Goal: Information Seeking & Learning: Find specific fact

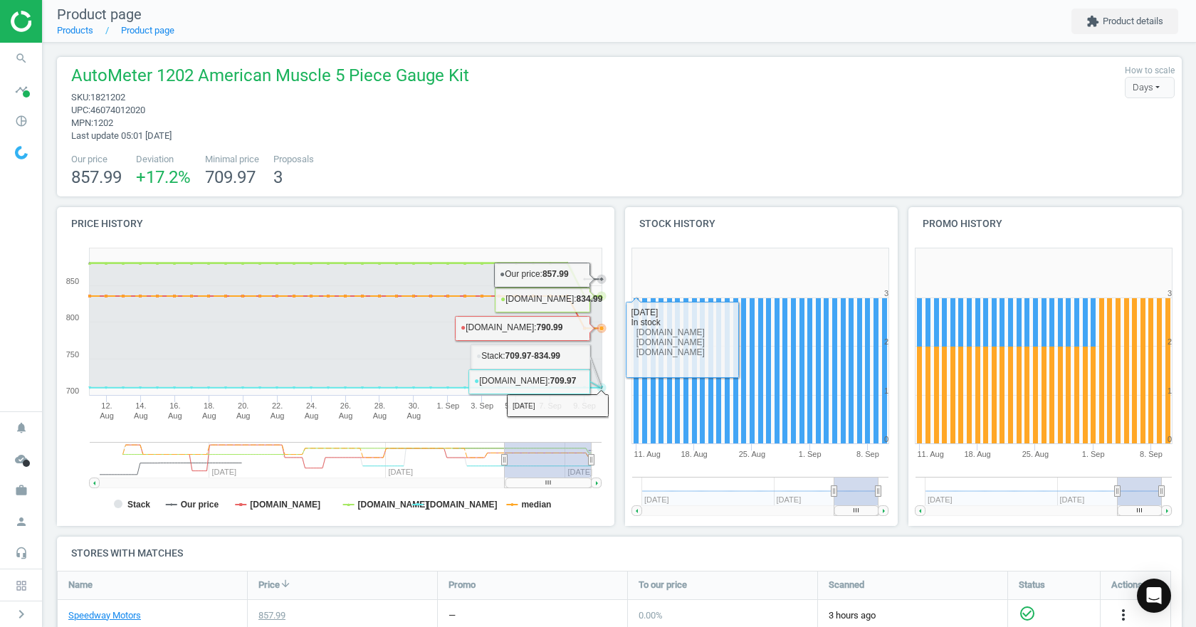
scroll to position [262, 0]
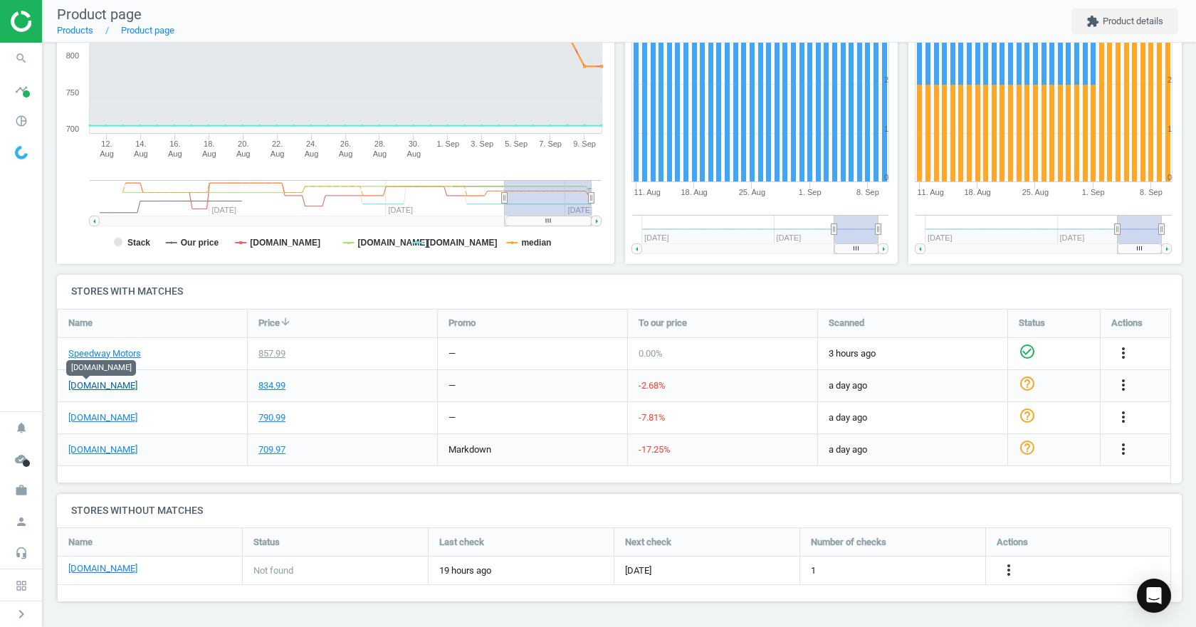
click at [75, 383] on link "[DOMAIN_NAME]" at bounding box center [102, 385] width 69 height 13
click at [99, 421] on link "[DOMAIN_NAME]" at bounding box center [102, 417] width 69 height 13
click at [88, 448] on link "[DOMAIN_NAME]" at bounding box center [102, 449] width 69 height 13
click at [1028, 386] on icon "check_circle_outline" at bounding box center [1026, 383] width 17 height 17
click at [1027, 415] on icon "check_circle_outline" at bounding box center [1026, 415] width 17 height 17
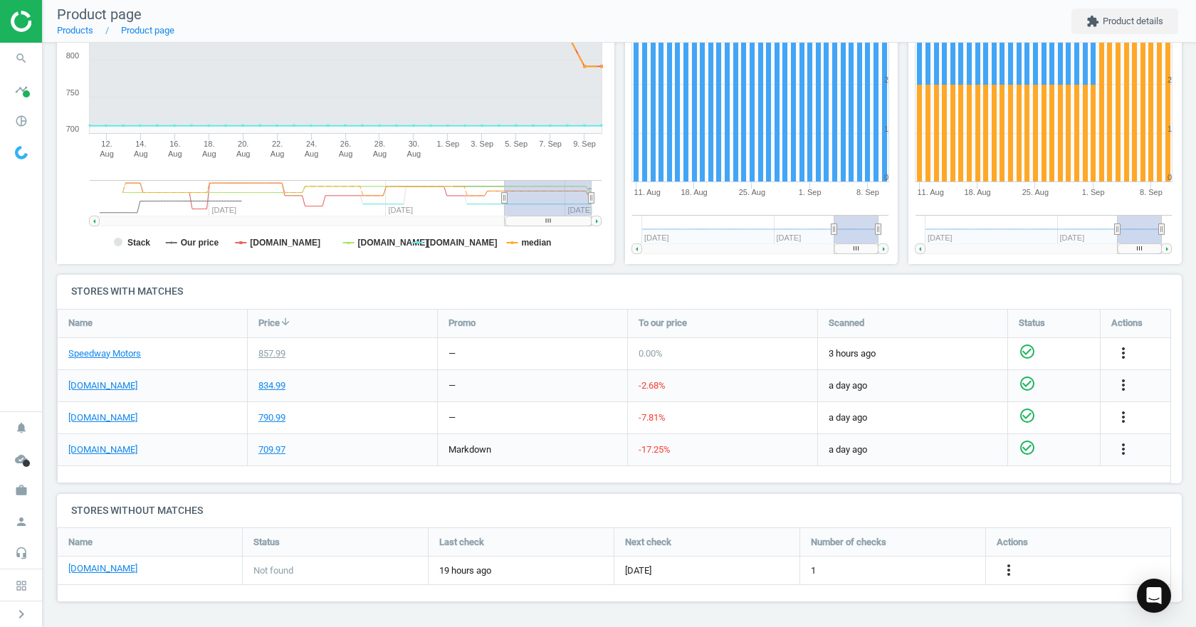
click at [1021, 450] on icon "check_circle_outline" at bounding box center [1026, 447] width 17 height 17
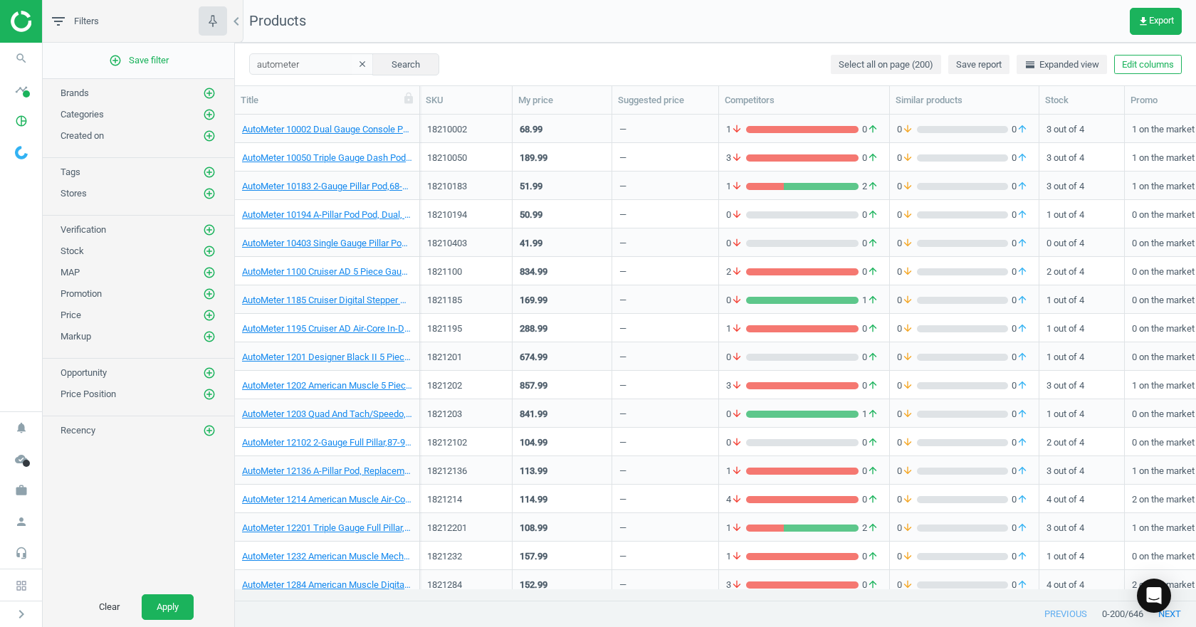
scroll to position [640, 0]
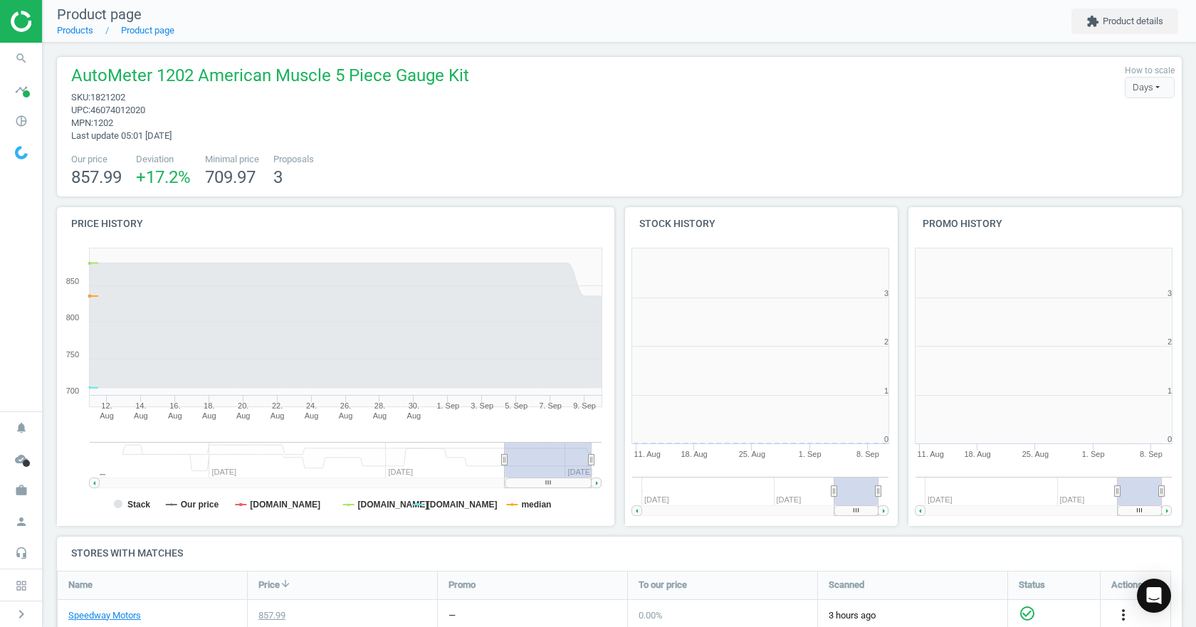
scroll to position [307, 292]
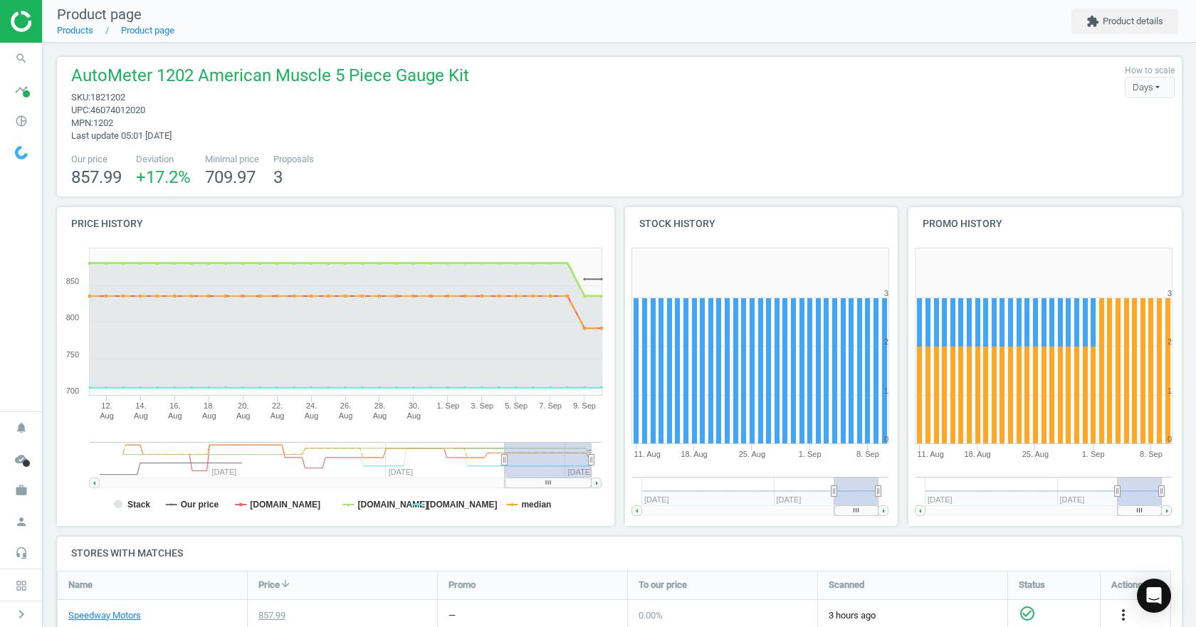
click at [345, 505] on rect at bounding box center [332, 383] width 551 height 285
click at [359, 505] on tspan "[DOMAIN_NAME]" at bounding box center [393, 505] width 70 height 10
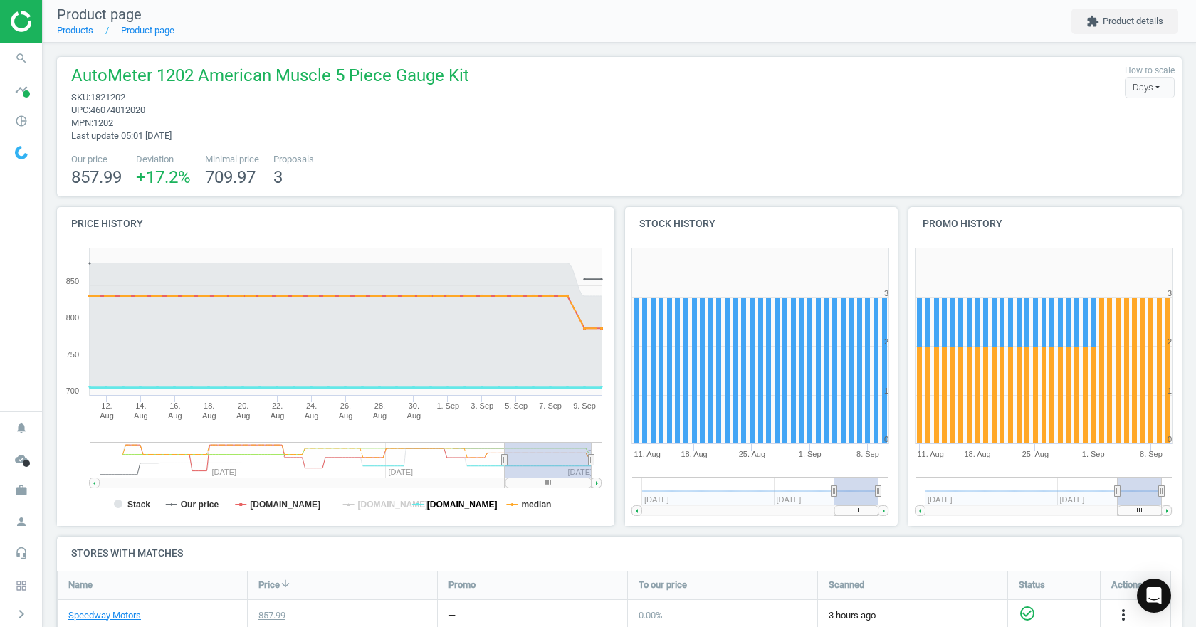
click at [447, 505] on tspan "[DOMAIN_NAME]" at bounding box center [462, 505] width 70 height 10
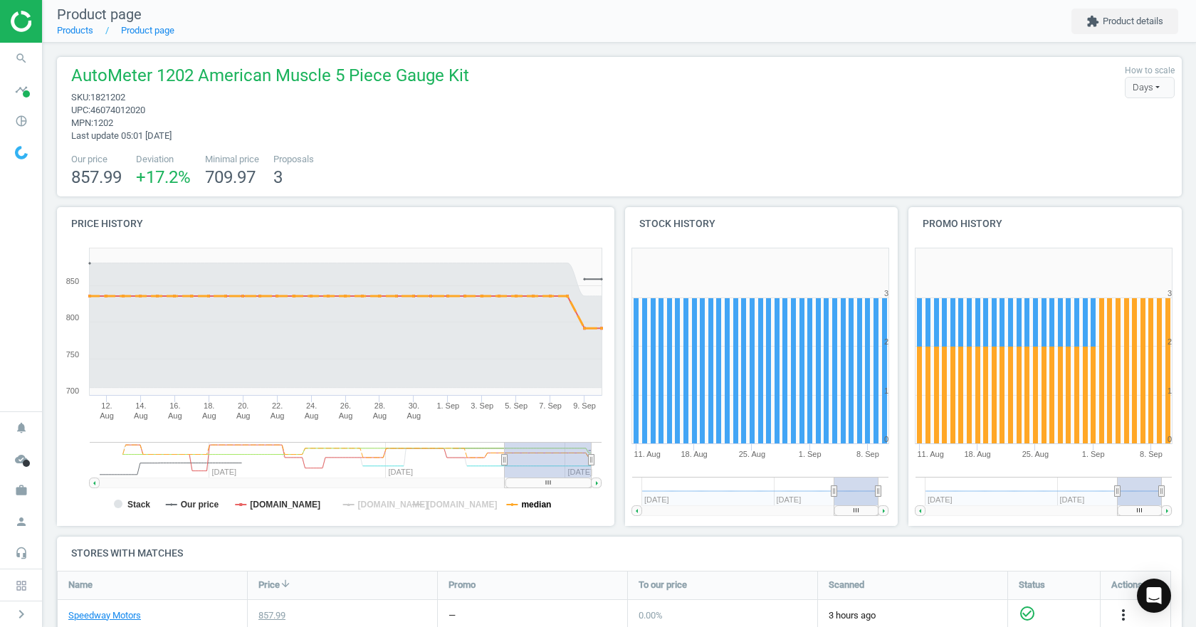
click at [538, 505] on tspan "median" at bounding box center [536, 505] width 30 height 10
click at [263, 508] on tspan "[DOMAIN_NAME]" at bounding box center [285, 505] width 70 height 10
click at [136, 505] on tspan "Stack" at bounding box center [138, 505] width 23 height 10
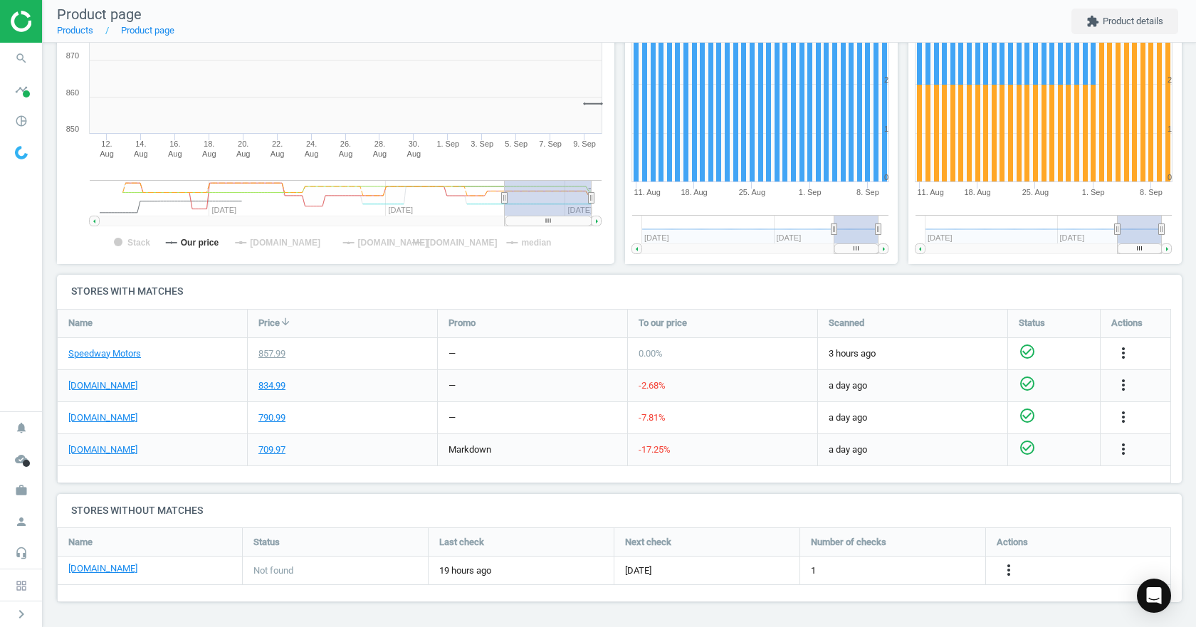
scroll to position [0, 0]
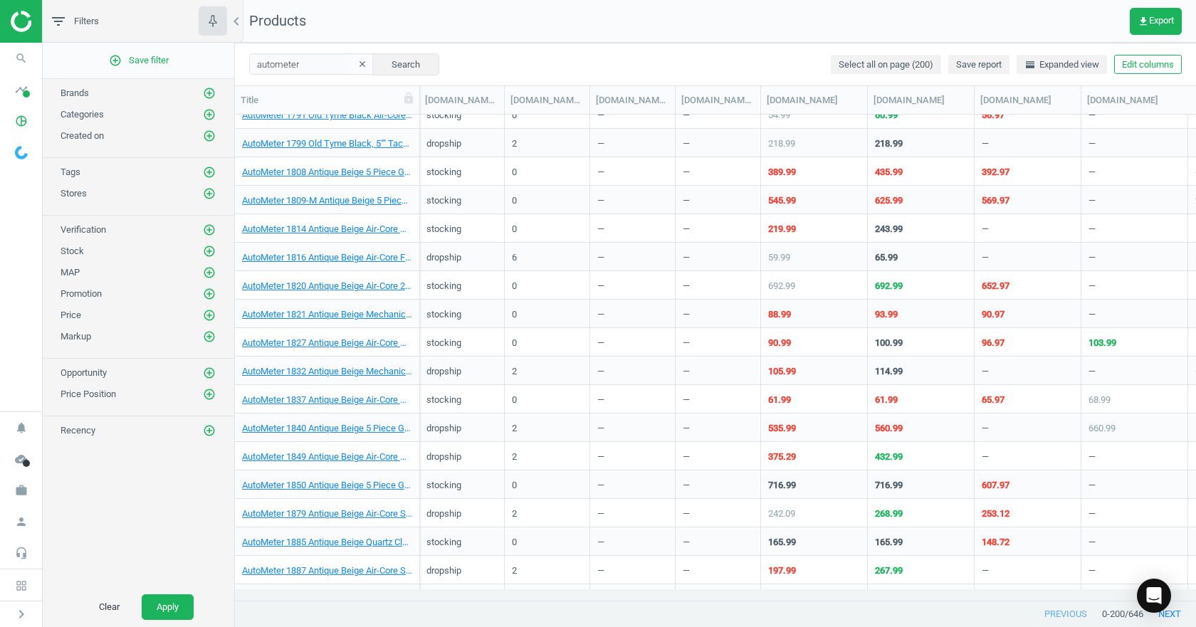
scroll to position [0, 1426]
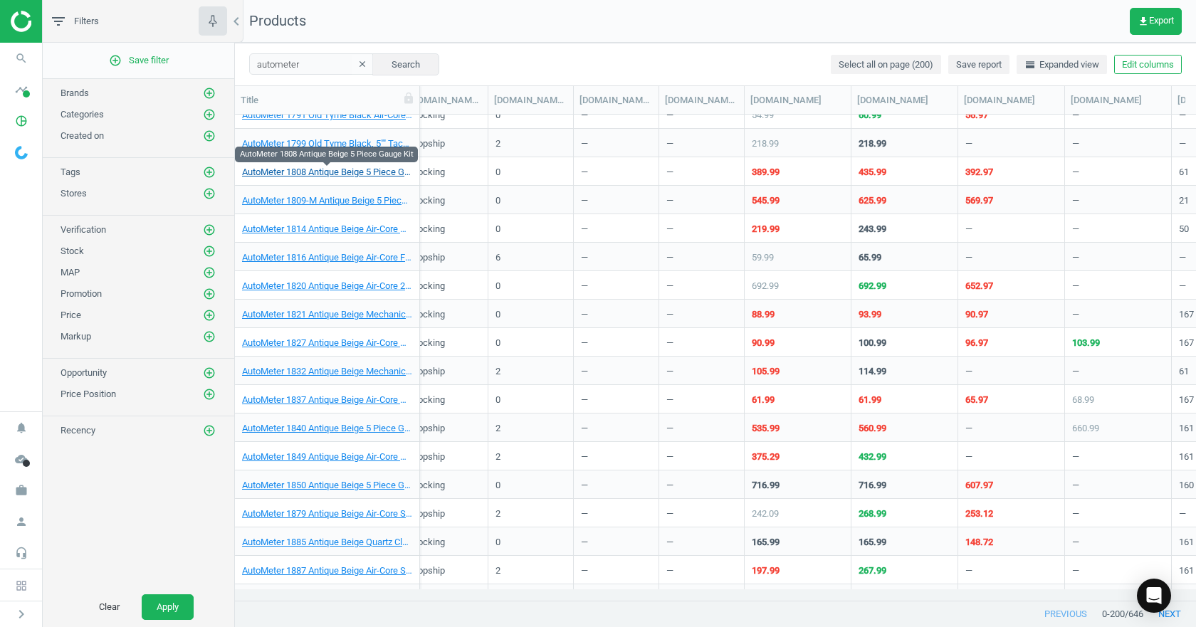
click at [342, 173] on link "AutoMeter 1808 Antique Beige 5 Piece Gauge Kit" at bounding box center [327, 172] width 170 height 13
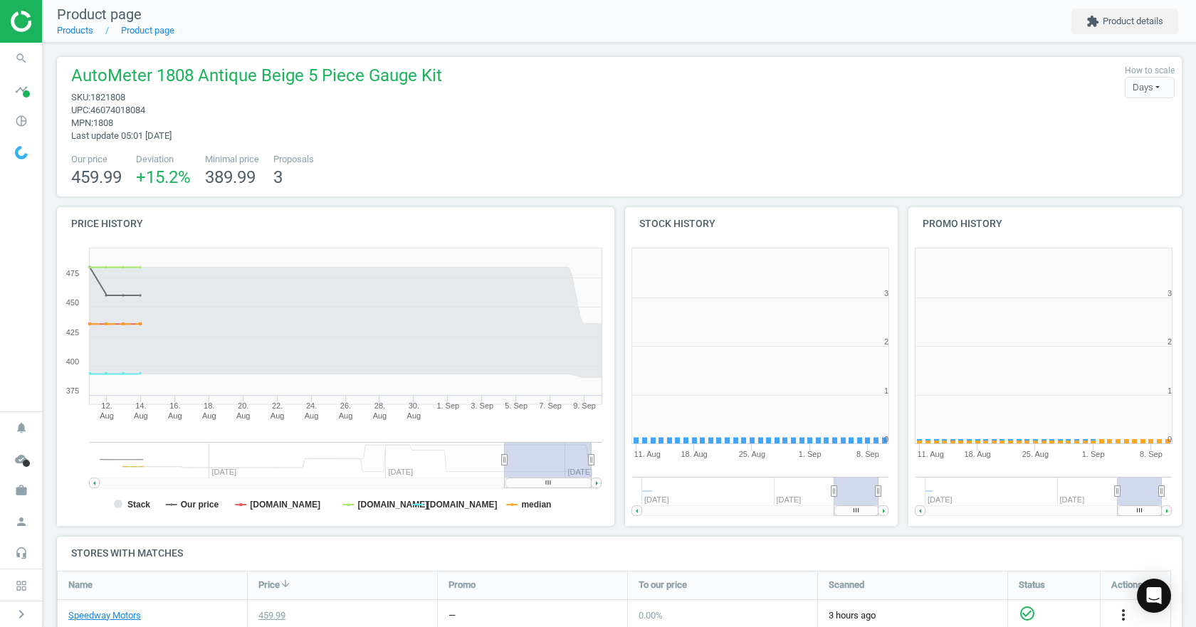
scroll to position [307, 292]
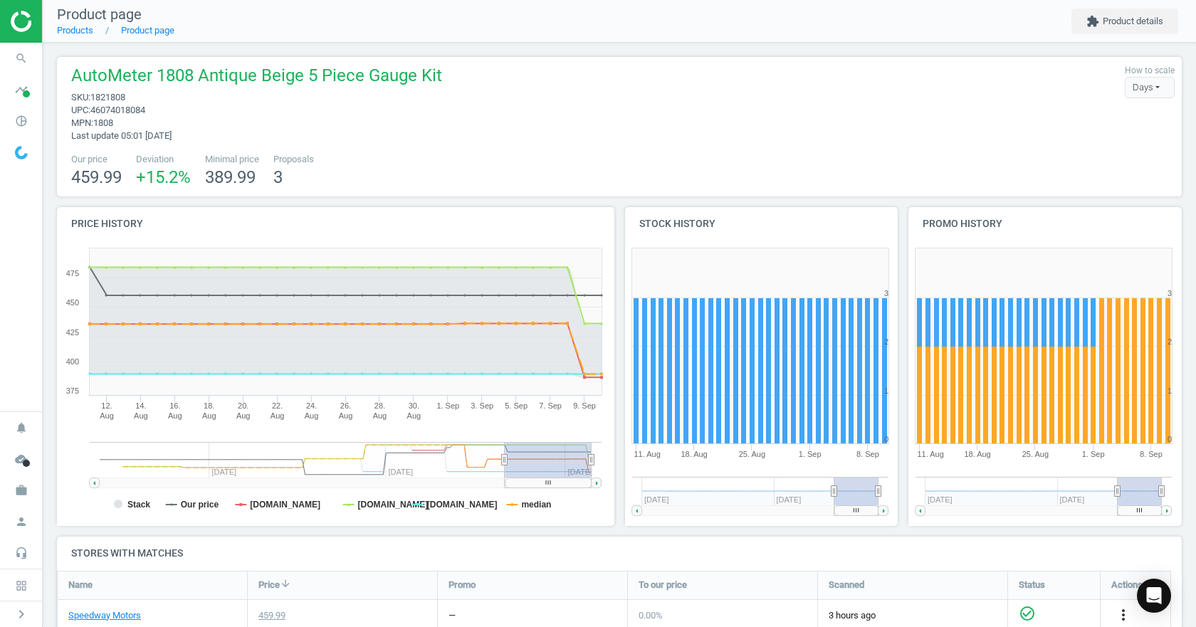
drag, startPoint x: 588, startPoint y: 464, endPoint x: 608, endPoint y: 466, distance: 20.0
click at [608, 466] on icon "Created with Highstock 6.2.0 Stack Our price summitracing.com jegs.com pitstopu…" at bounding box center [332, 383] width 551 height 285
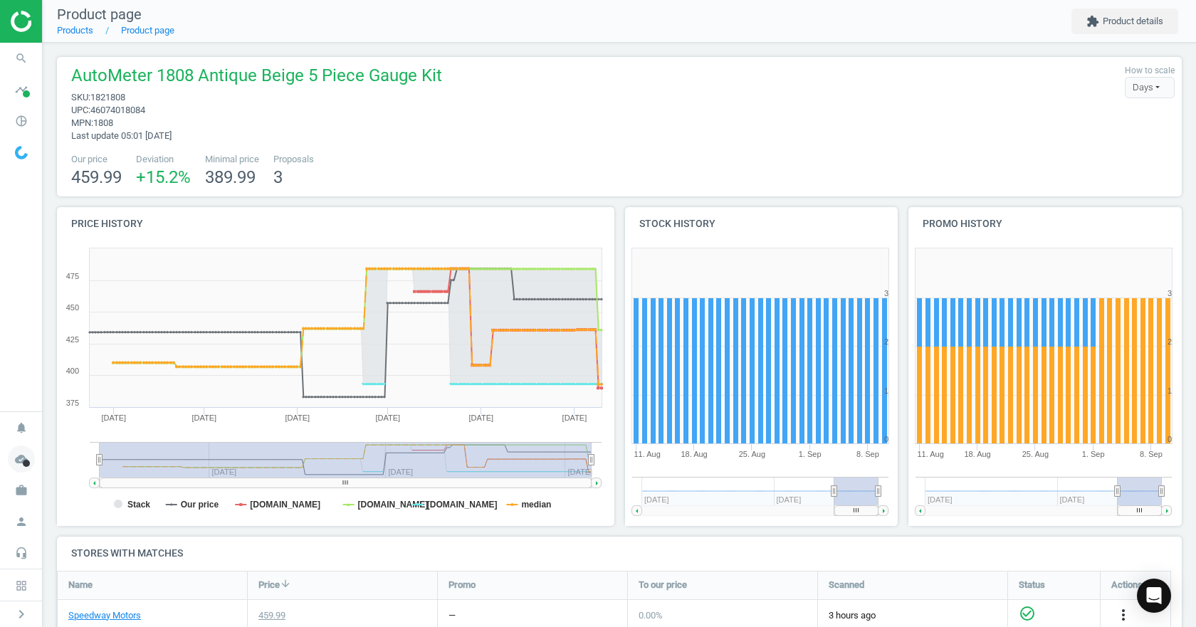
drag, startPoint x: 507, startPoint y: 463, endPoint x: 21, endPoint y: 456, distance: 486.8
click at [0, 471] on section "search Search timeline Data delivery Overview Matches dashboard Matches Rematch…" at bounding box center [598, 313] width 1196 height 627
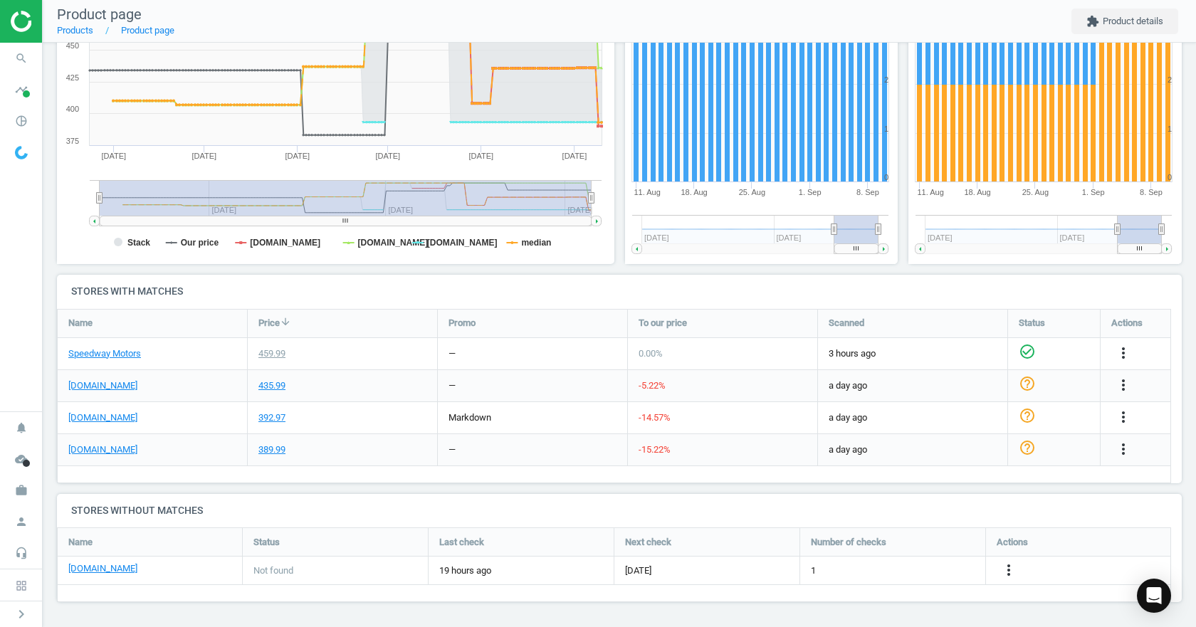
scroll to position [0, 0]
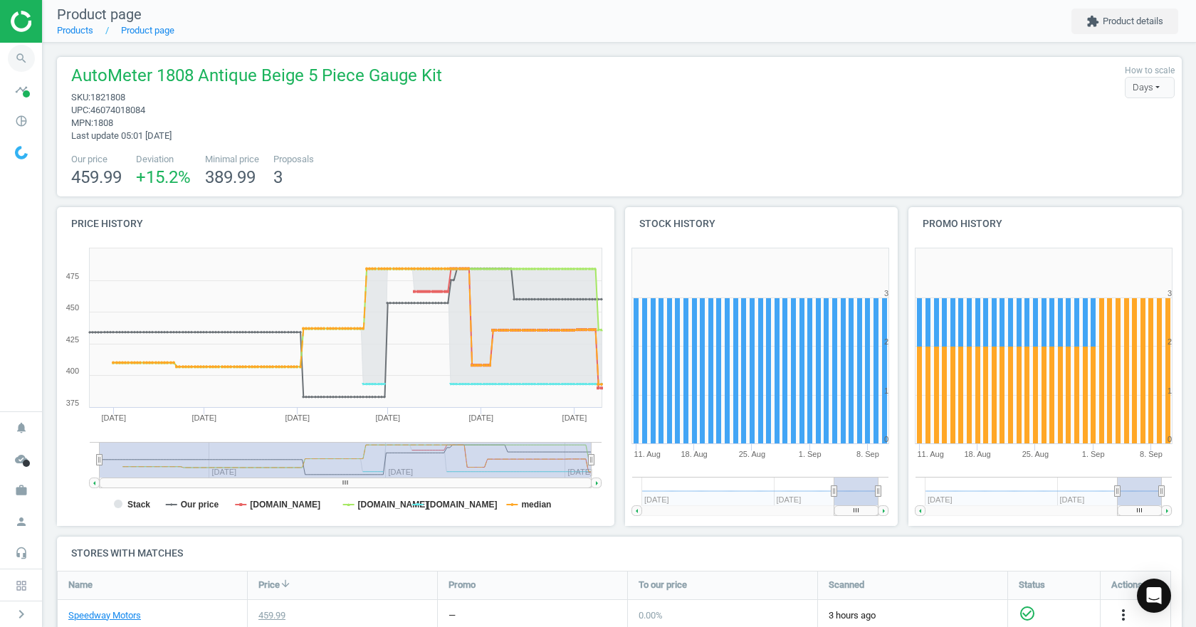
drag, startPoint x: 0, startPoint y: 80, endPoint x: 9, endPoint y: 67, distance: 15.4
click at [0, 80] on span "timeline" at bounding box center [21, 89] width 43 height 31
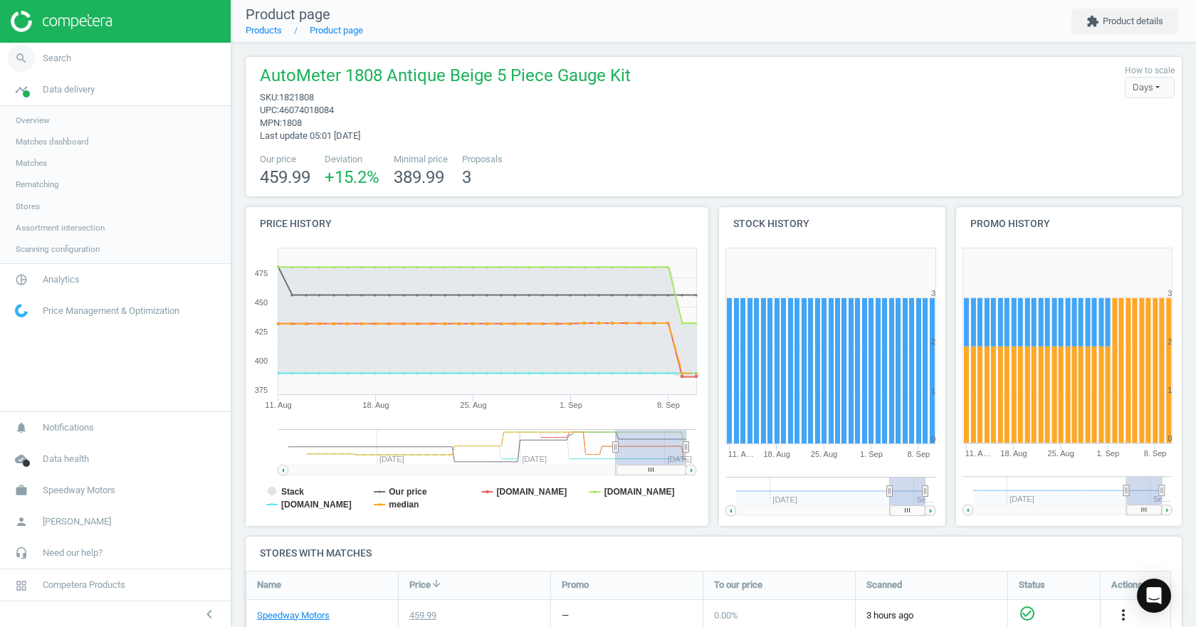
click at [86, 63] on link "search Search" at bounding box center [115, 58] width 231 height 31
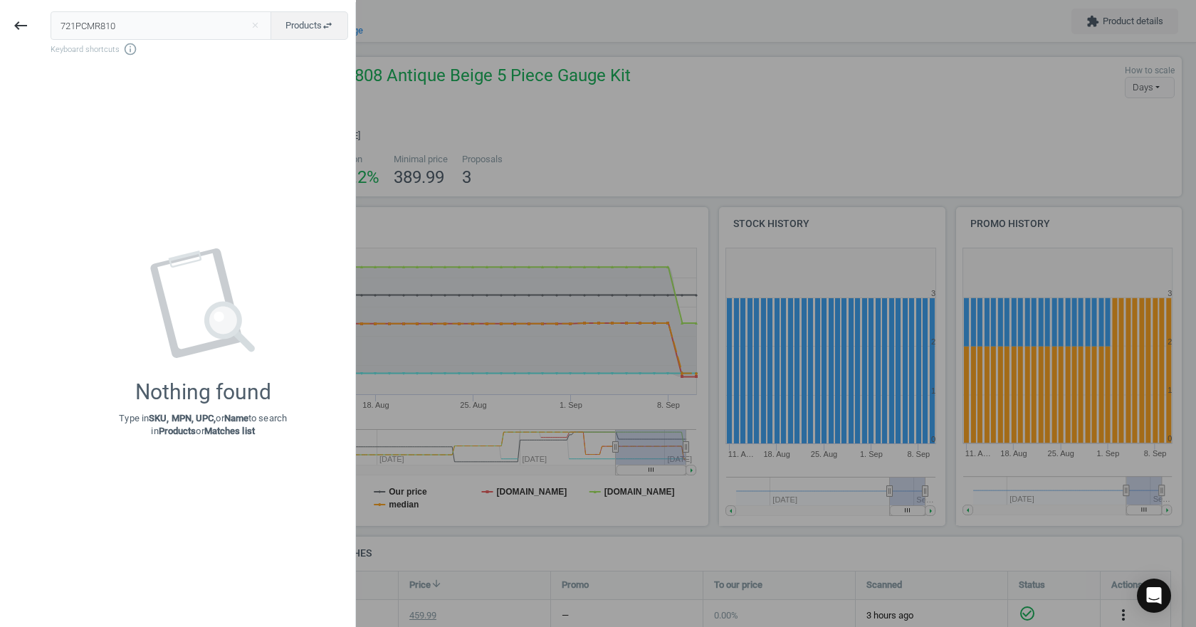
type input "721PCMR810"
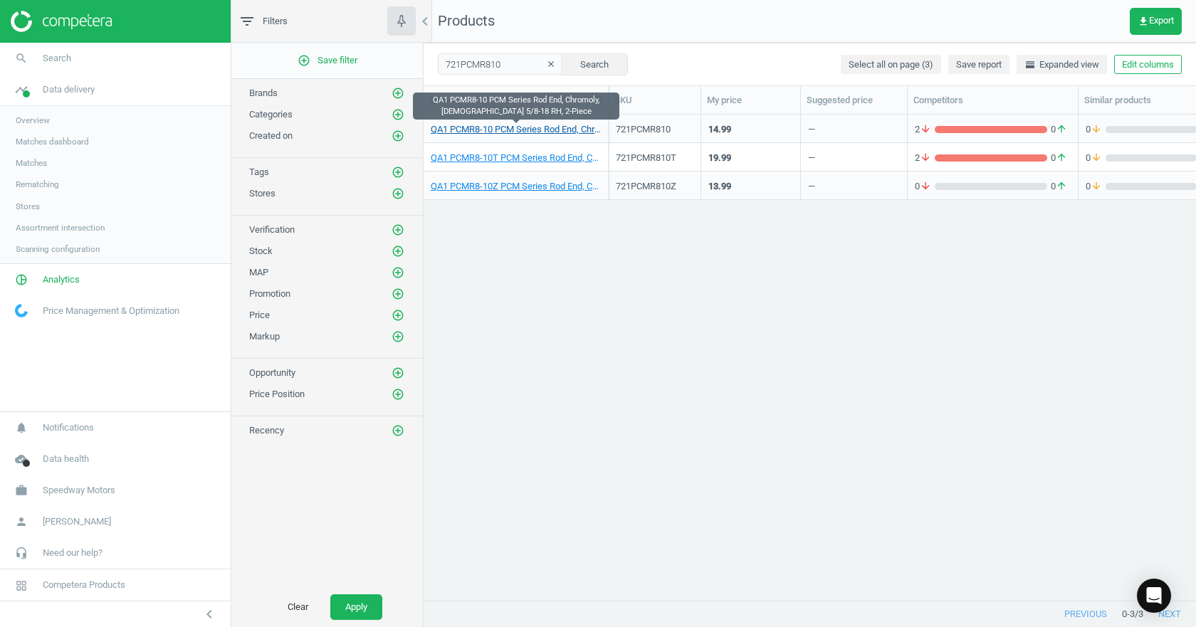
click at [485, 130] on link "QA1 PCMR8-10 PCM Series Rod End, Chromoly, Male 5/8-18 RH, 2-Piece" at bounding box center [516, 129] width 170 height 13
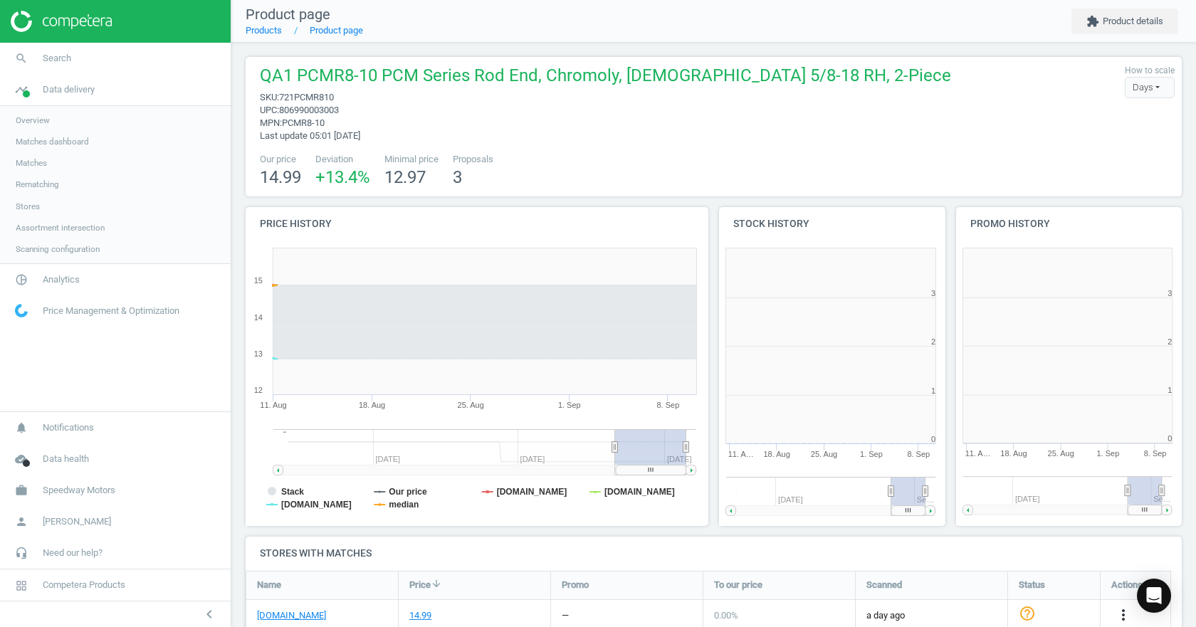
scroll to position [307, 246]
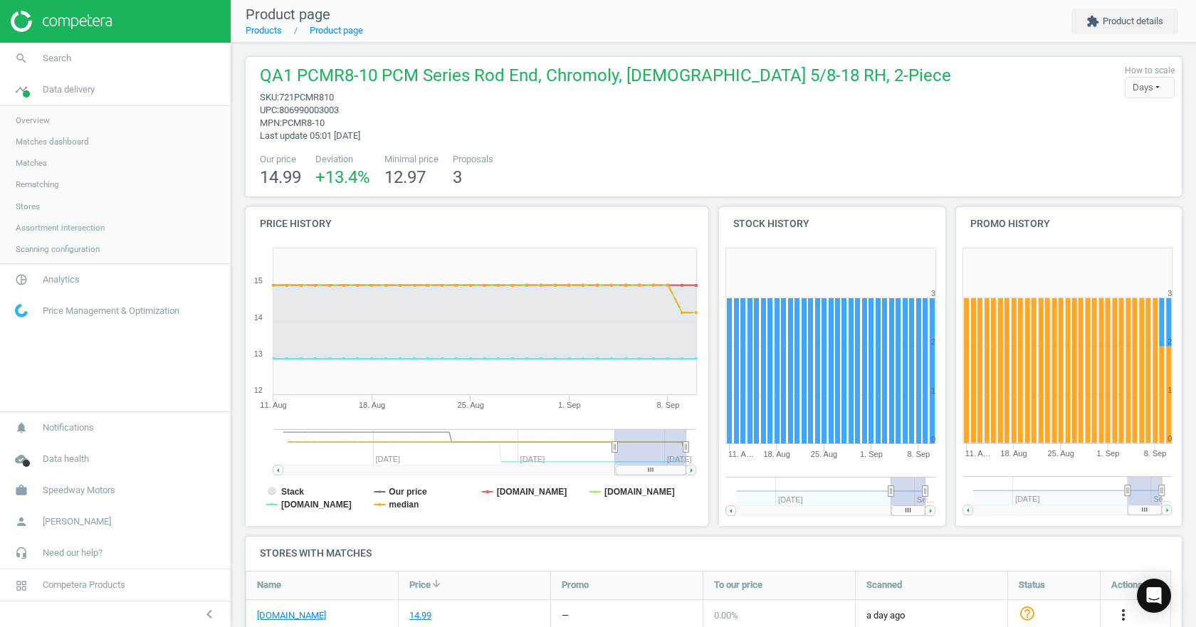
click at [279, 485] on rect at bounding box center [475, 383] width 458 height 285
click at [282, 489] on tspan "Stack" at bounding box center [292, 492] width 23 height 10
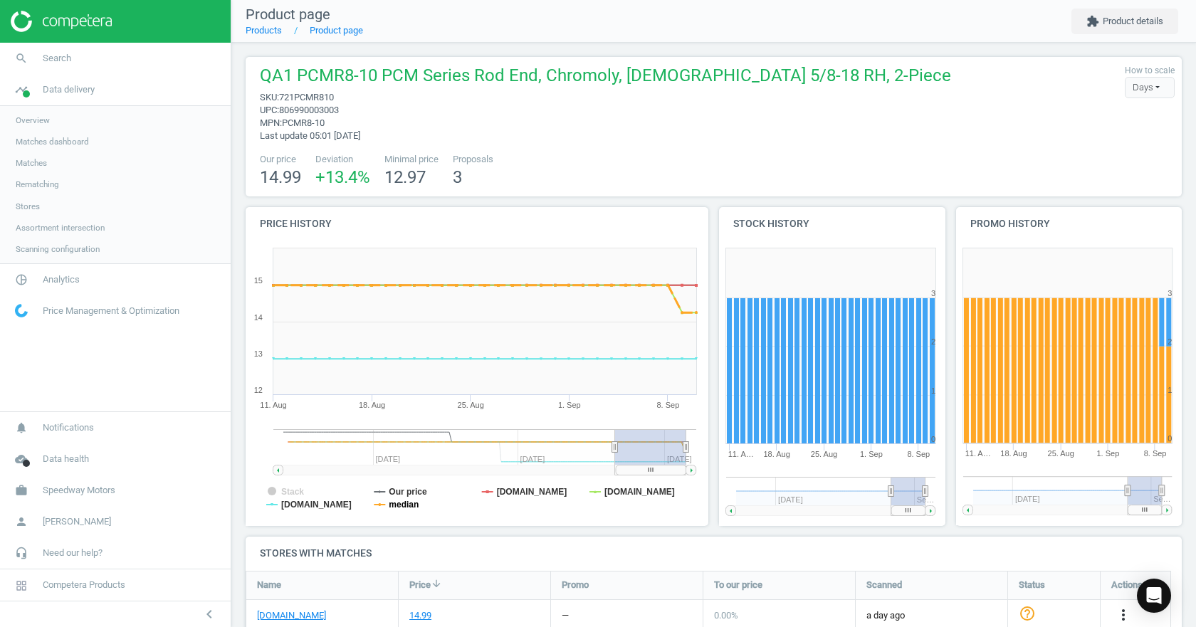
click at [395, 502] on tspan "median" at bounding box center [404, 505] width 30 height 10
click at [505, 492] on tspan "[DOMAIN_NAME]" at bounding box center [532, 492] width 70 height 10
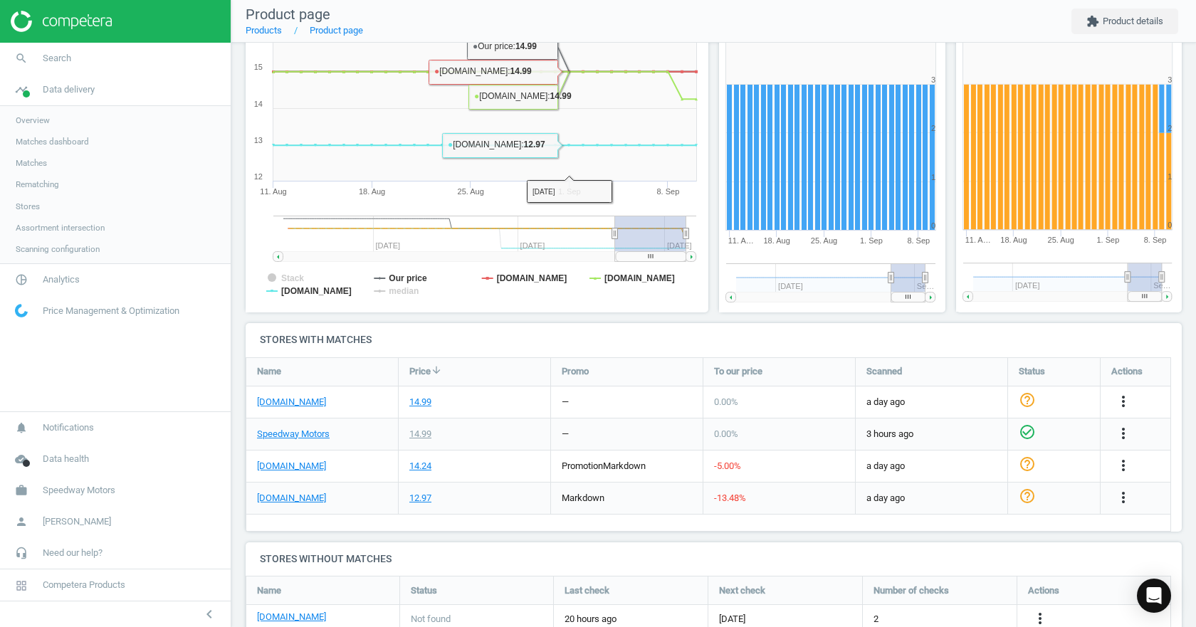
scroll to position [262, 0]
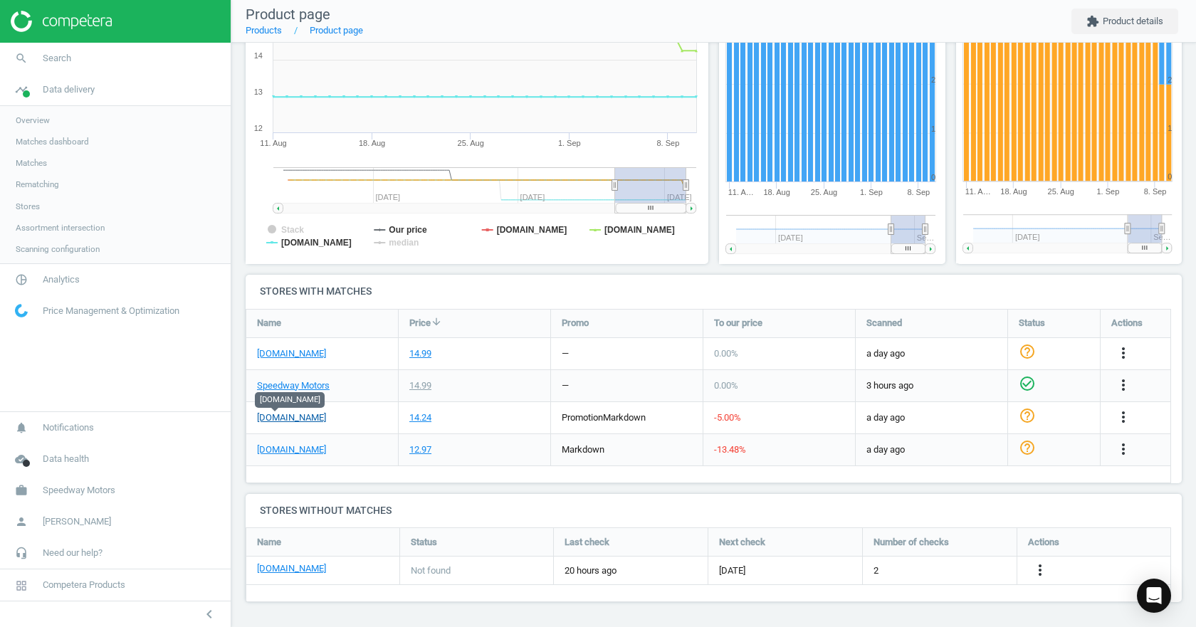
click at [287, 416] on link "[DOMAIN_NAME]" at bounding box center [291, 417] width 69 height 13
drag, startPoint x: 621, startPoint y: 189, endPoint x: 857, endPoint y: 200, distance: 236.5
click at [857, 200] on div "Price history Created with Highstock 6.2.0 Stack Our price summitracing.com jeg…" at bounding box center [714, 109] width 946 height 329
click at [58, 53] on span "Search" at bounding box center [57, 58] width 28 height 13
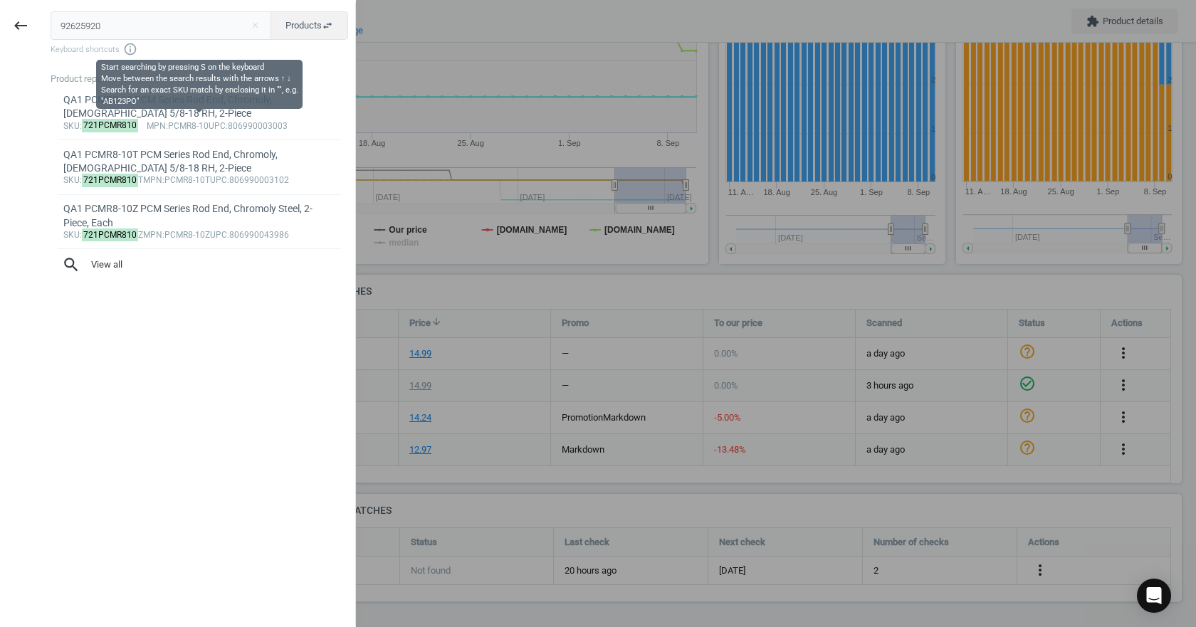
type input "92625920"
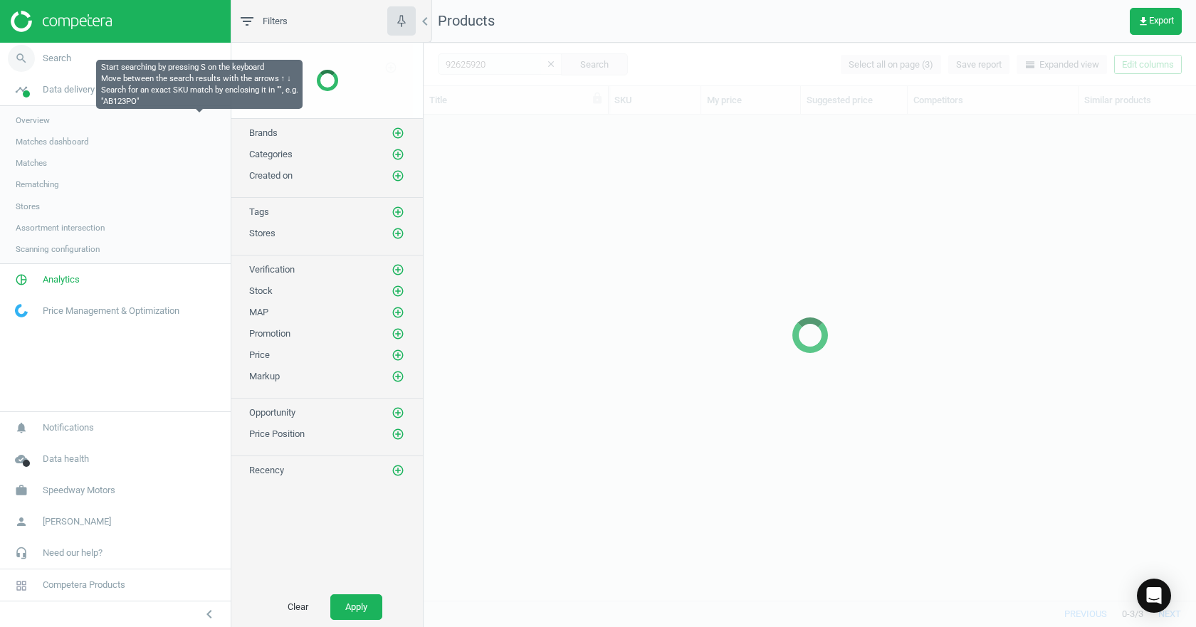
scroll to position [464, 761]
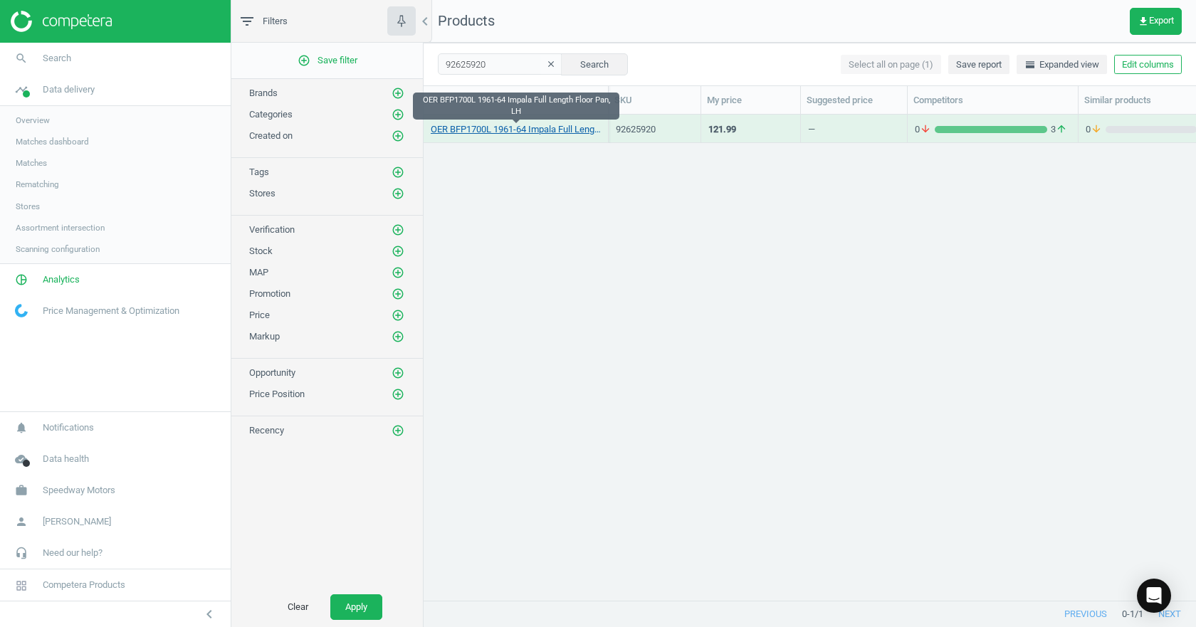
click at [512, 132] on link "OER BFP1700L 1961-64 Impala Full Length Floor Pan, LH" at bounding box center [516, 129] width 170 height 13
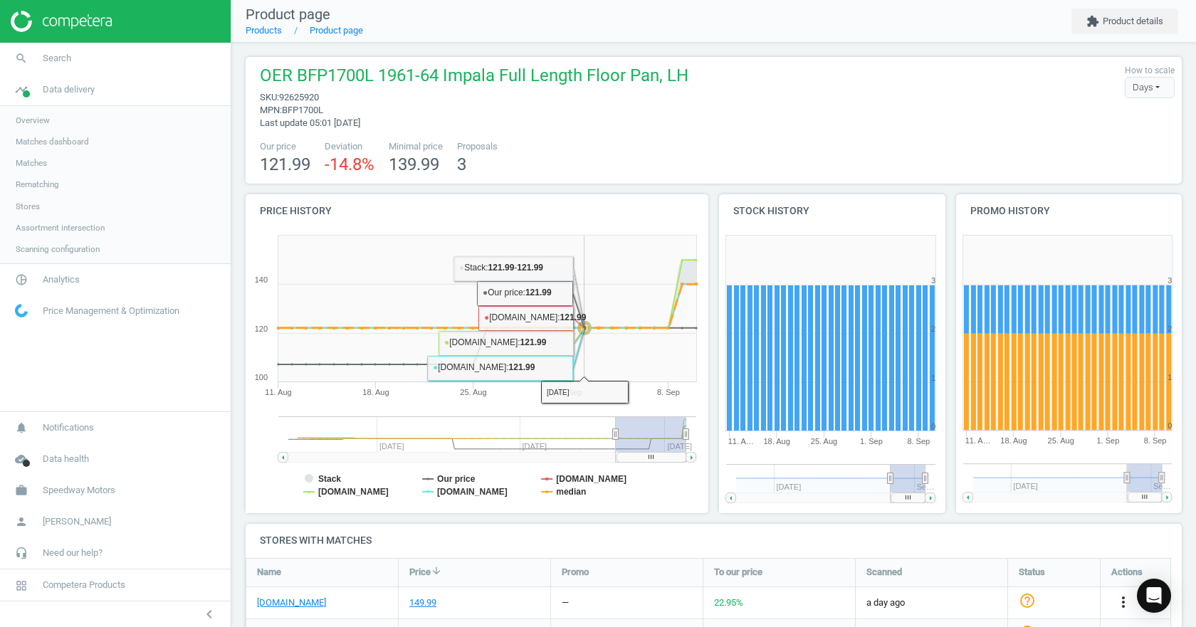
scroll to position [71, 0]
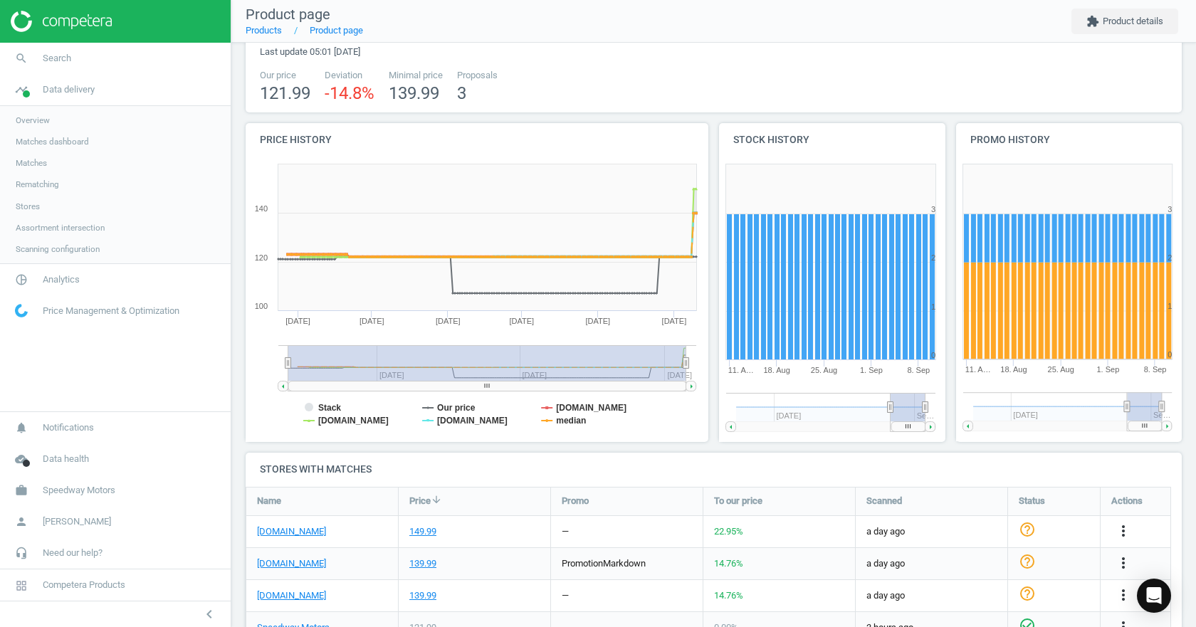
drag, startPoint x: 612, startPoint y: 362, endPoint x: 213, endPoint y: 367, distance: 398.5
click at [214, 367] on section "search Search timeline Data delivery Overview Matches dashboard Matches Rematch…" at bounding box center [598, 313] width 1196 height 627
drag, startPoint x: 688, startPoint y: 362, endPoint x: 717, endPoint y: 365, distance: 29.3
click at [716, 364] on div "Price history Created with Highstock 6.2.0 Stack Our price jegs.com summitracin…" at bounding box center [714, 287] width 946 height 329
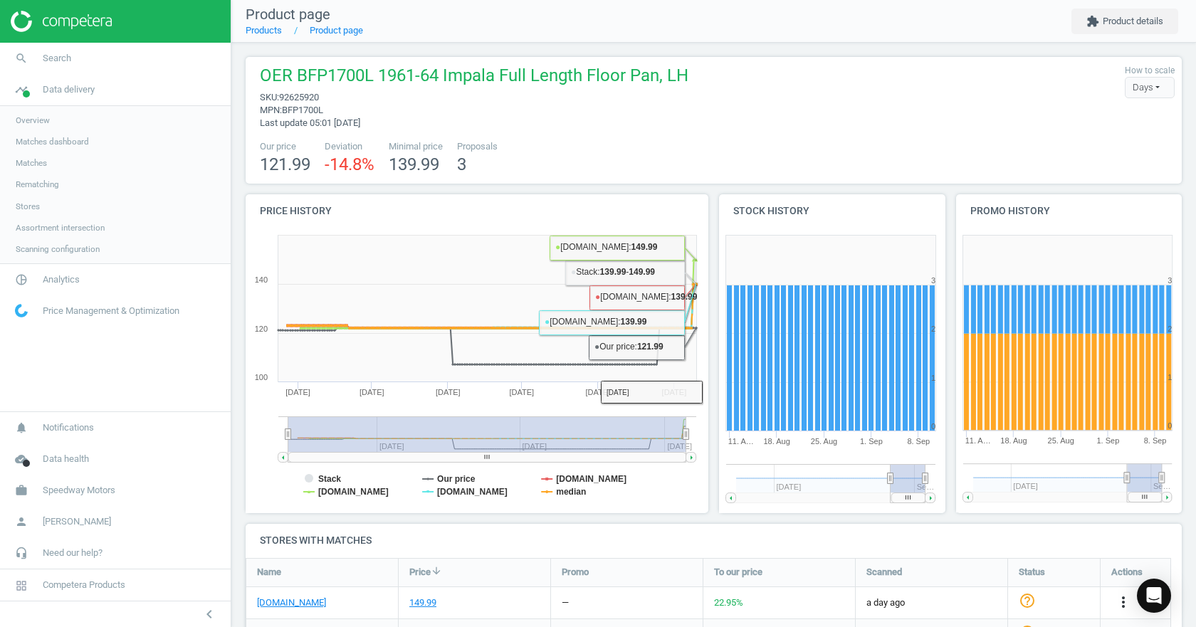
scroll to position [249, 0]
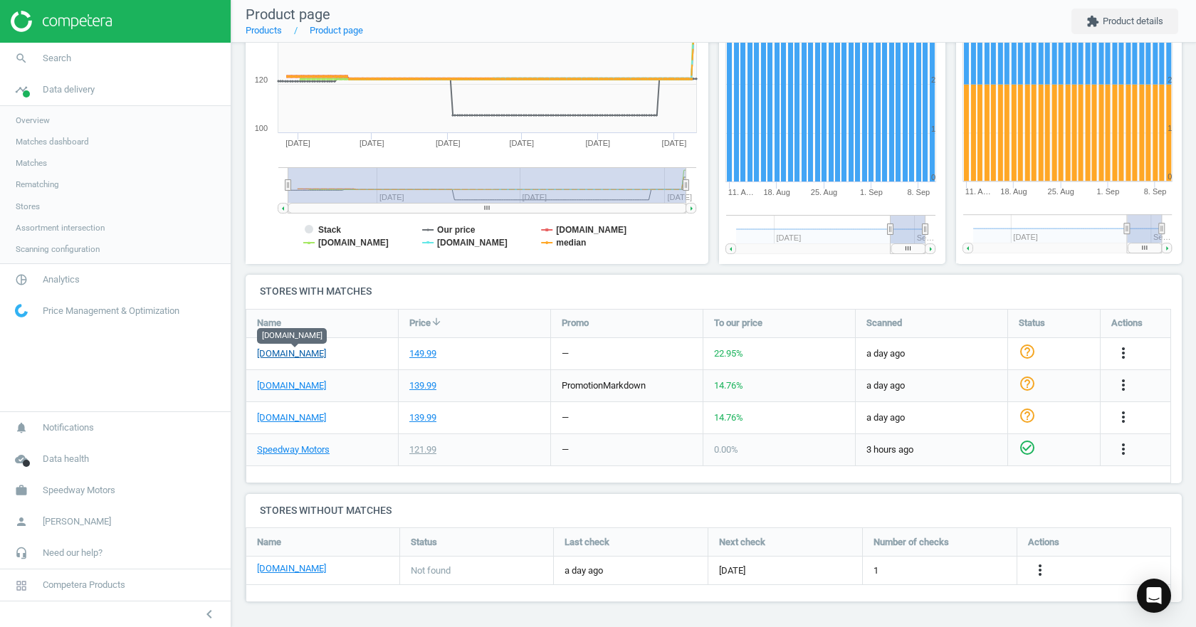
click at [300, 354] on link "[DOMAIN_NAME]" at bounding box center [291, 353] width 69 height 13
click at [1032, 352] on icon "check_circle_outline" at bounding box center [1026, 351] width 17 height 17
click at [311, 389] on link "[DOMAIN_NAME]" at bounding box center [291, 385] width 69 height 13
click at [1028, 386] on icon "check_circle_outline" at bounding box center [1026, 383] width 17 height 17
click at [279, 418] on link "[DOMAIN_NAME]" at bounding box center [291, 417] width 69 height 13
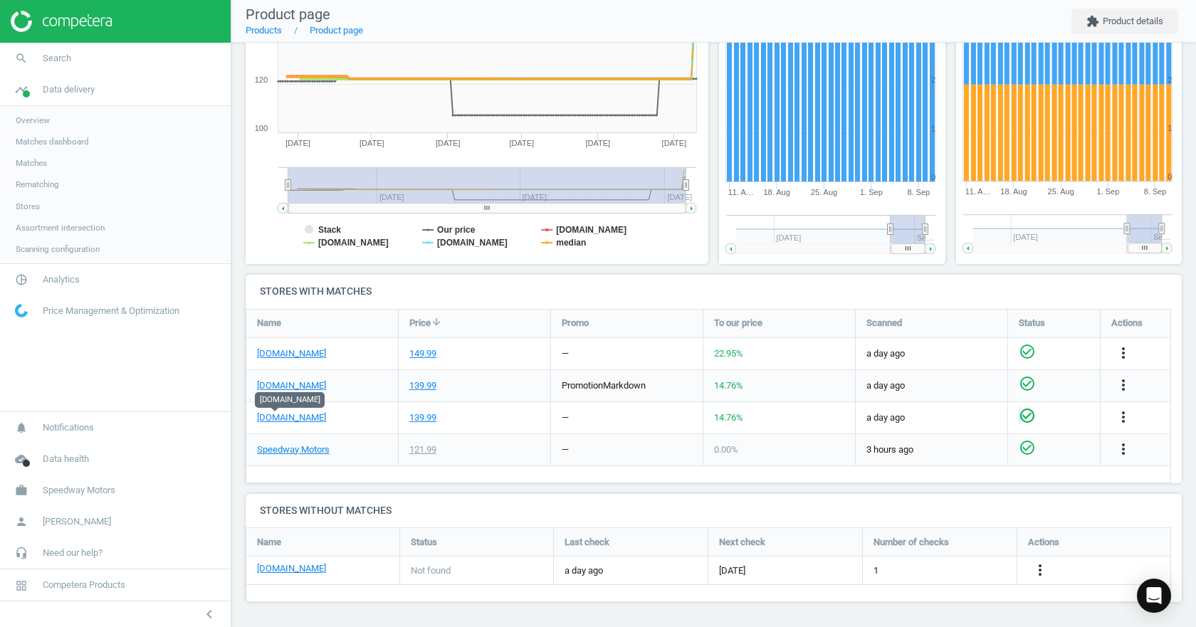
click at [1020, 416] on icon "check_circle_outline" at bounding box center [1026, 415] width 17 height 17
click at [772, 454] on div "0.00 %" at bounding box center [779, 449] width 152 height 31
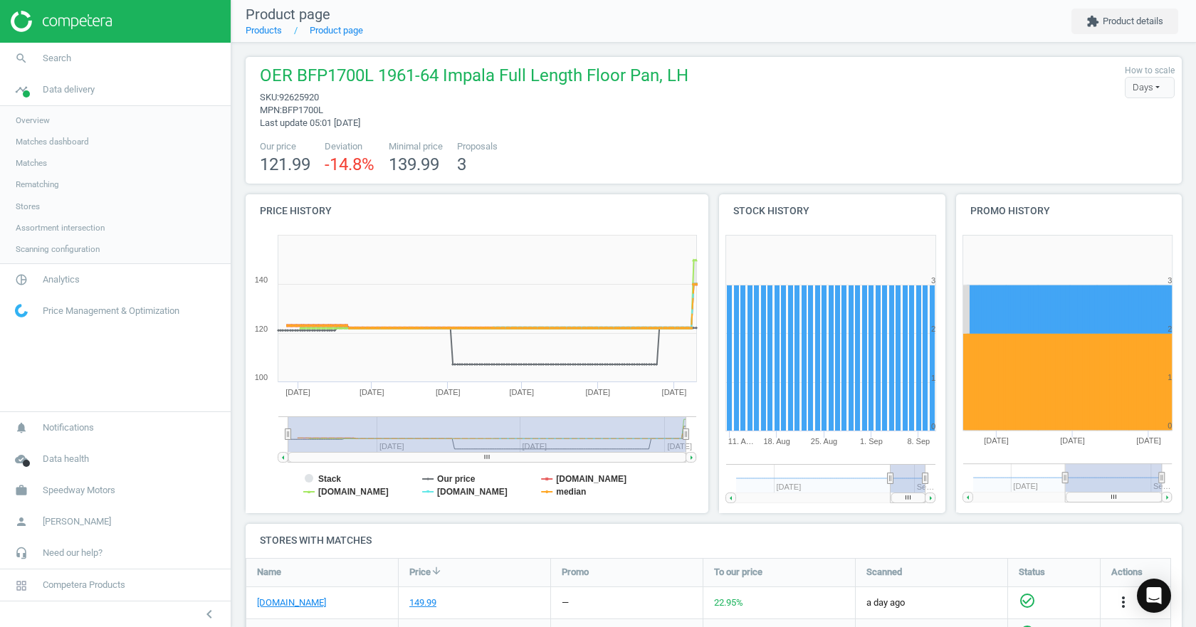
drag, startPoint x: 1118, startPoint y: 476, endPoint x: 899, endPoint y: 457, distance: 220.0
click at [899, 457] on div "Price history Created with Highstock 6.2.0 Stack Our price jegs.com summitracin…" at bounding box center [714, 358] width 946 height 329
drag, startPoint x: 1147, startPoint y: 485, endPoint x: 1204, endPoint y: 487, distance: 57.0
click at [1195, 487] on html "Group 2 Created with Sketch. ic/cloud_download/grey600 Created with Sketch. gra…" at bounding box center [598, 313] width 1196 height 627
drag, startPoint x: 1154, startPoint y: 477, endPoint x: 1164, endPoint y: 477, distance: 10.7
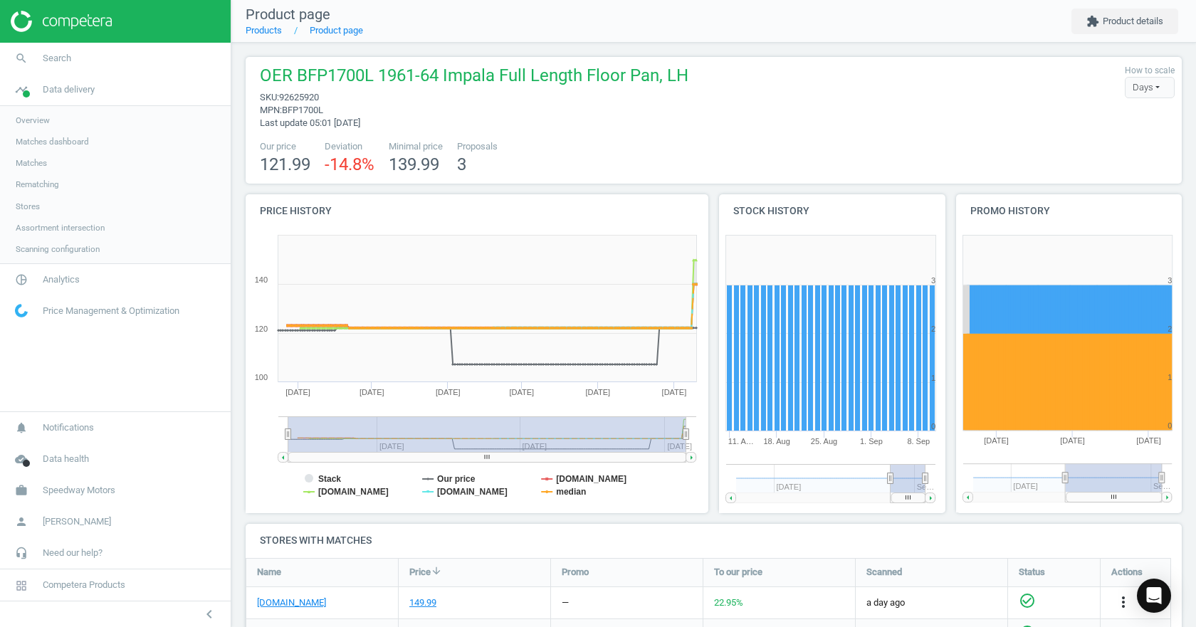
click at [1164, 477] on icon "Created with Highstock 6.2.0 0 1 2 3 4 Sep '25 Aug '25 Jul '25 May '25 Se… Sep …" at bounding box center [1067, 370] width 223 height 285
click at [69, 51] on link "search Search" at bounding box center [115, 58] width 231 height 31
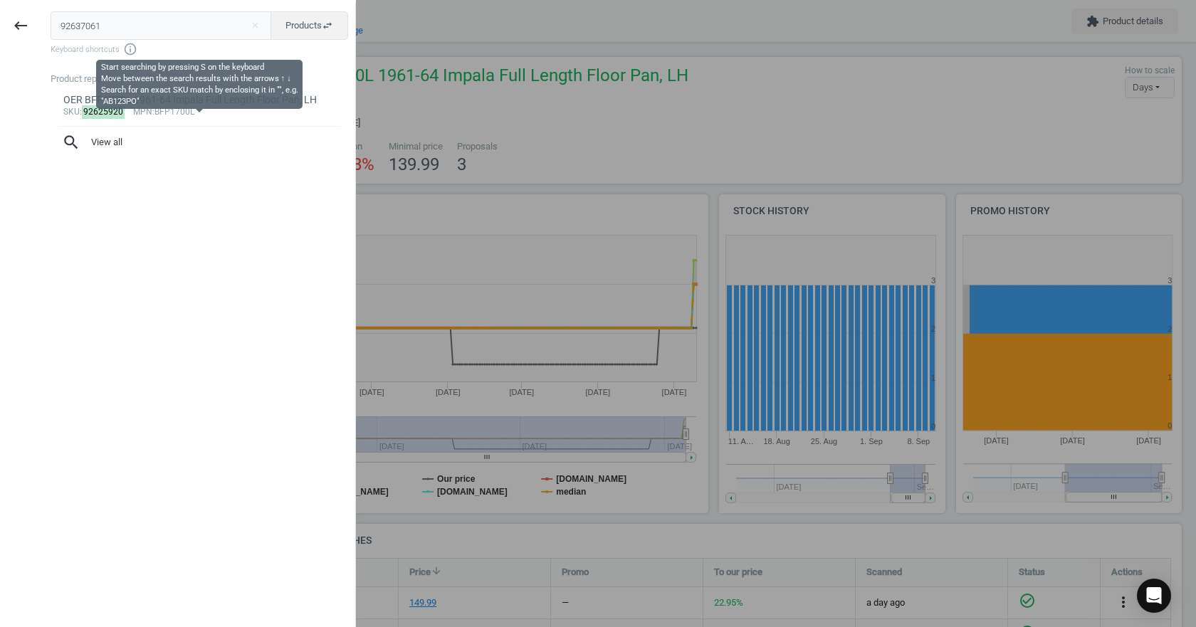
type input "92637061"
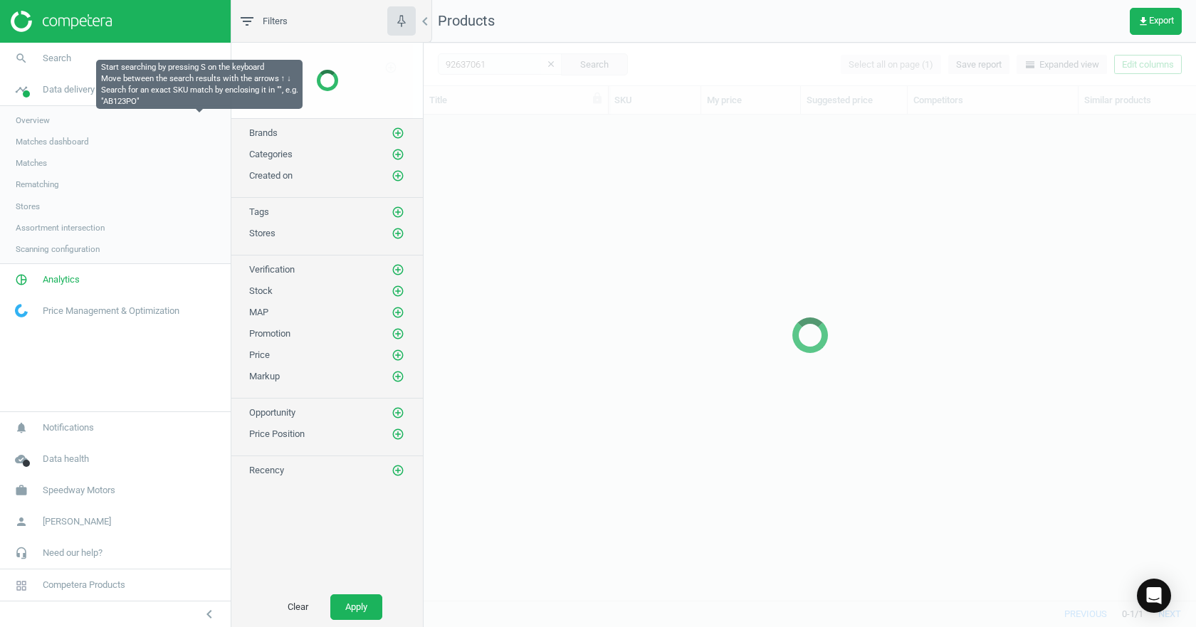
scroll to position [464, 761]
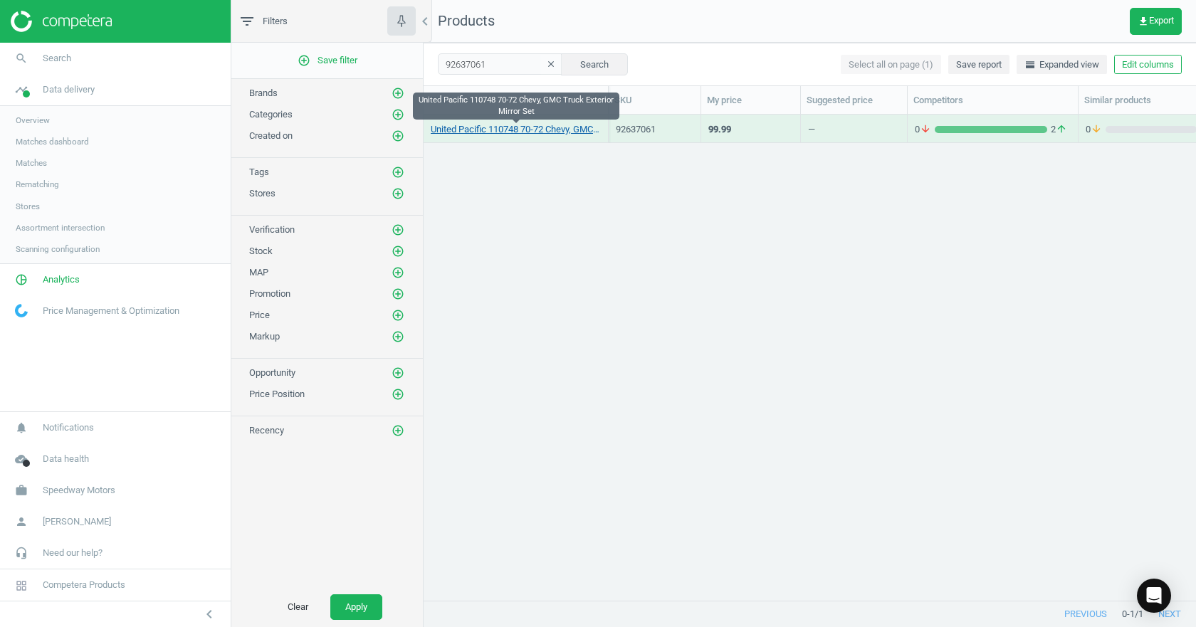
click at [482, 126] on link "United Pacific 110748 70-72 Chevy, GMC Truck Exterior Mirror Set" at bounding box center [516, 129] width 170 height 13
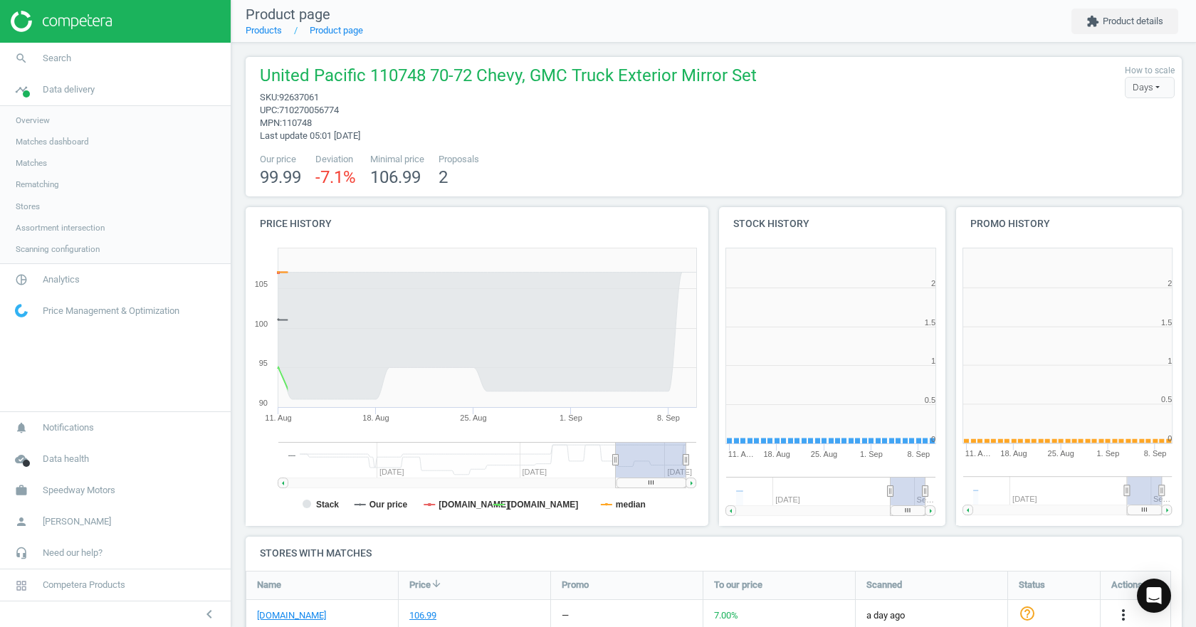
scroll to position [7, 7]
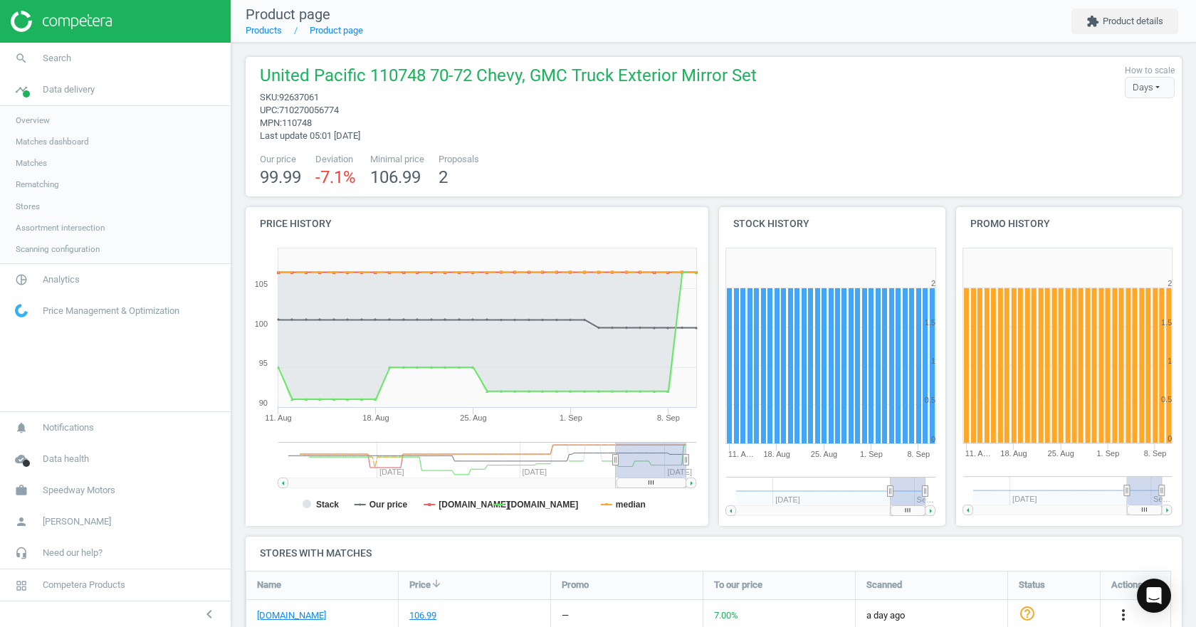
click at [243, 484] on div "Price history Created with Highstock 6.2.0 Stack Our price jegs.com summitracin…" at bounding box center [477, 371] width 473 height 329
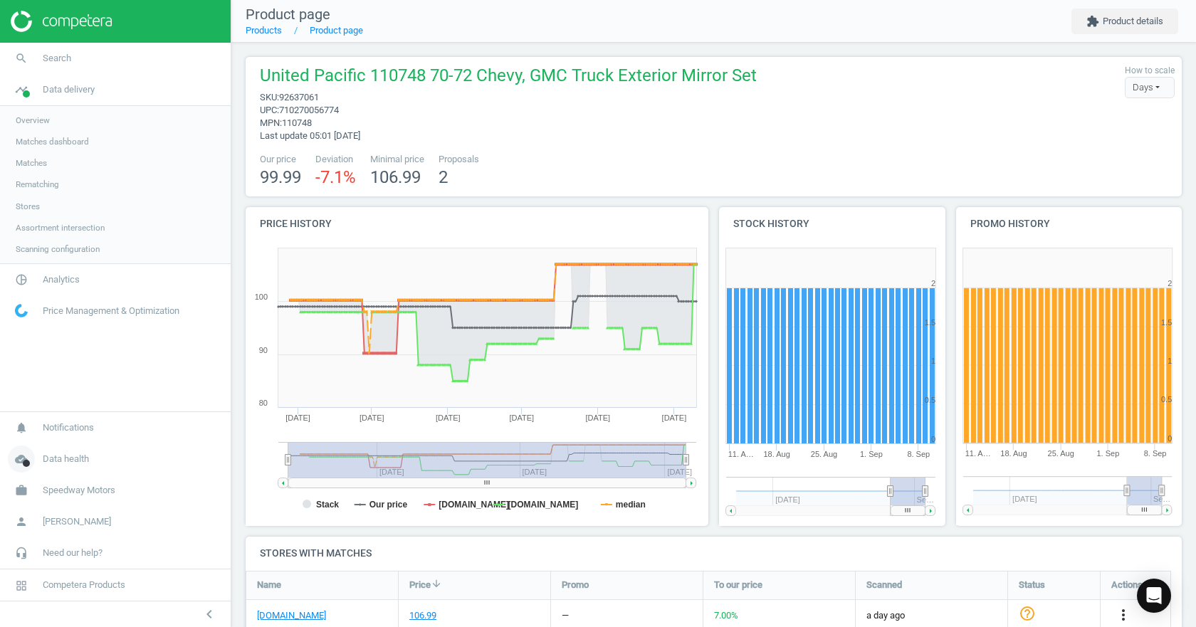
drag, startPoint x: 617, startPoint y: 464, endPoint x: 223, endPoint y: 474, distance: 393.6
click at [223, 474] on section "search Search timeline Data delivery Overview Matches dashboard Matches Rematch…" at bounding box center [598, 313] width 1196 height 627
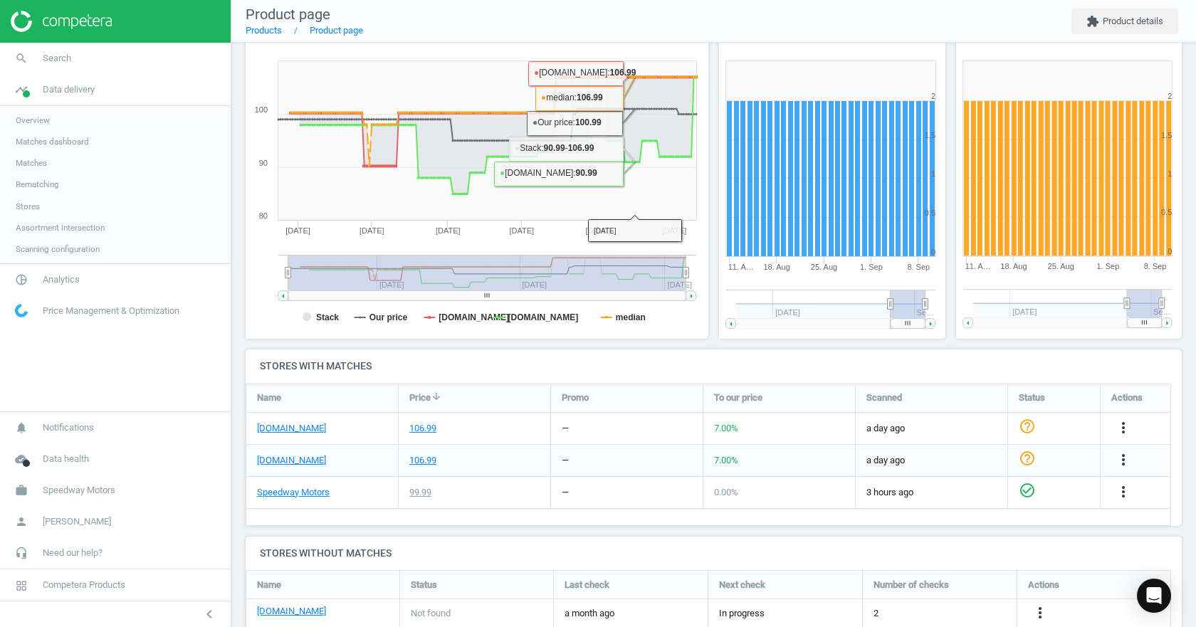
scroll to position [258, 0]
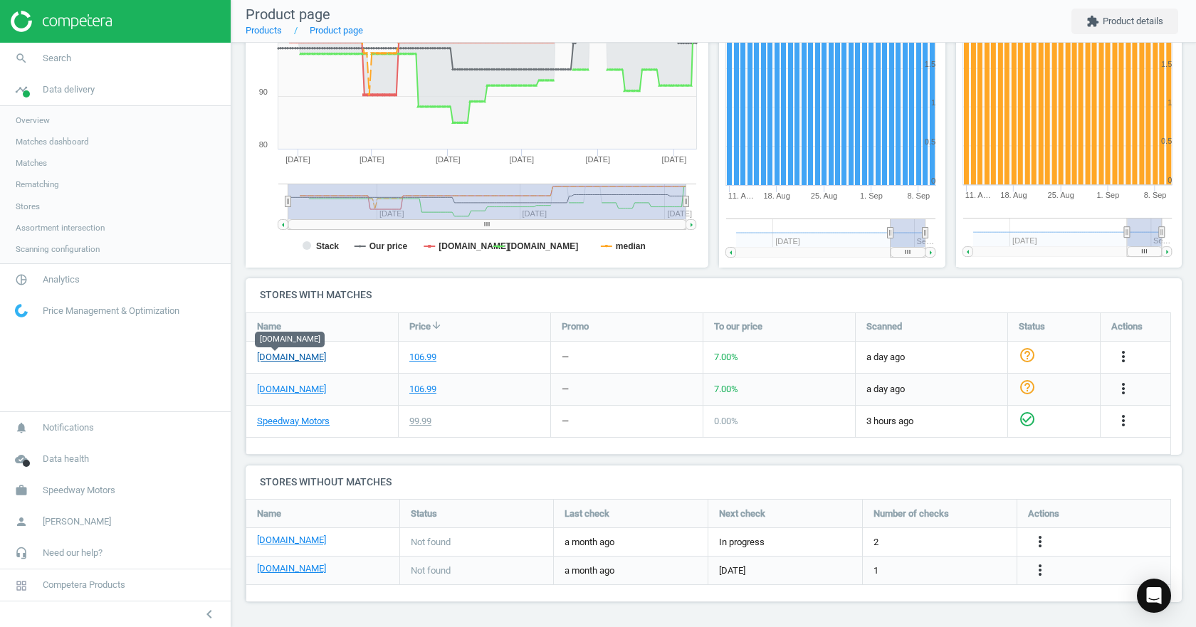
click at [271, 363] on link "[DOMAIN_NAME]" at bounding box center [291, 357] width 69 height 13
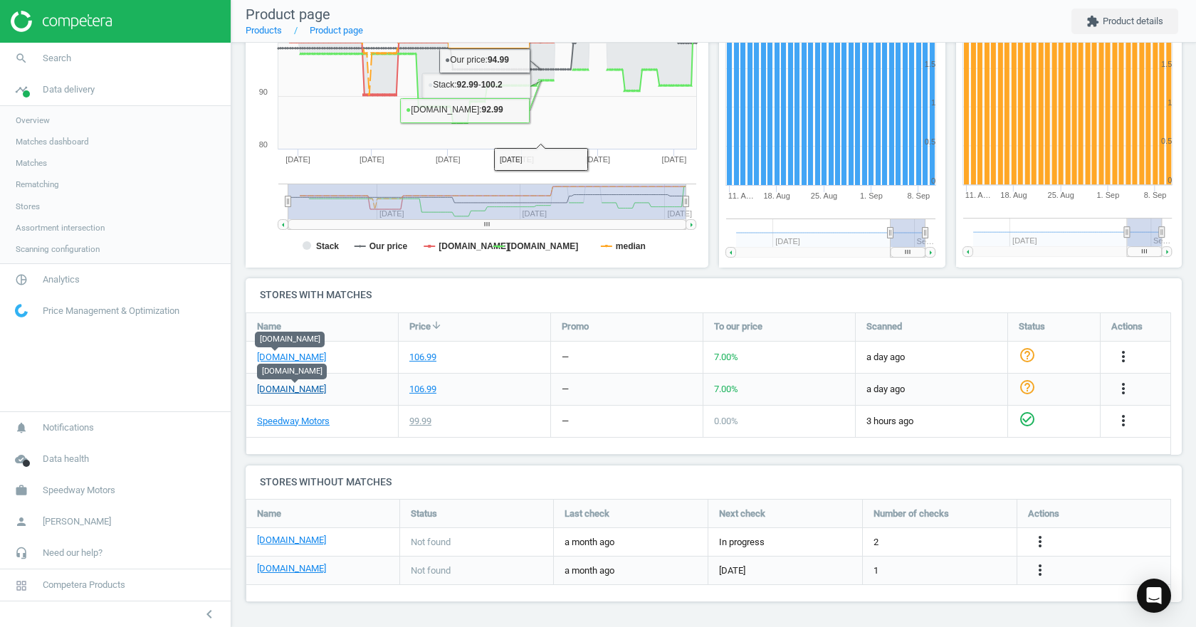
click at [287, 394] on link "[DOMAIN_NAME]" at bounding box center [291, 389] width 69 height 13
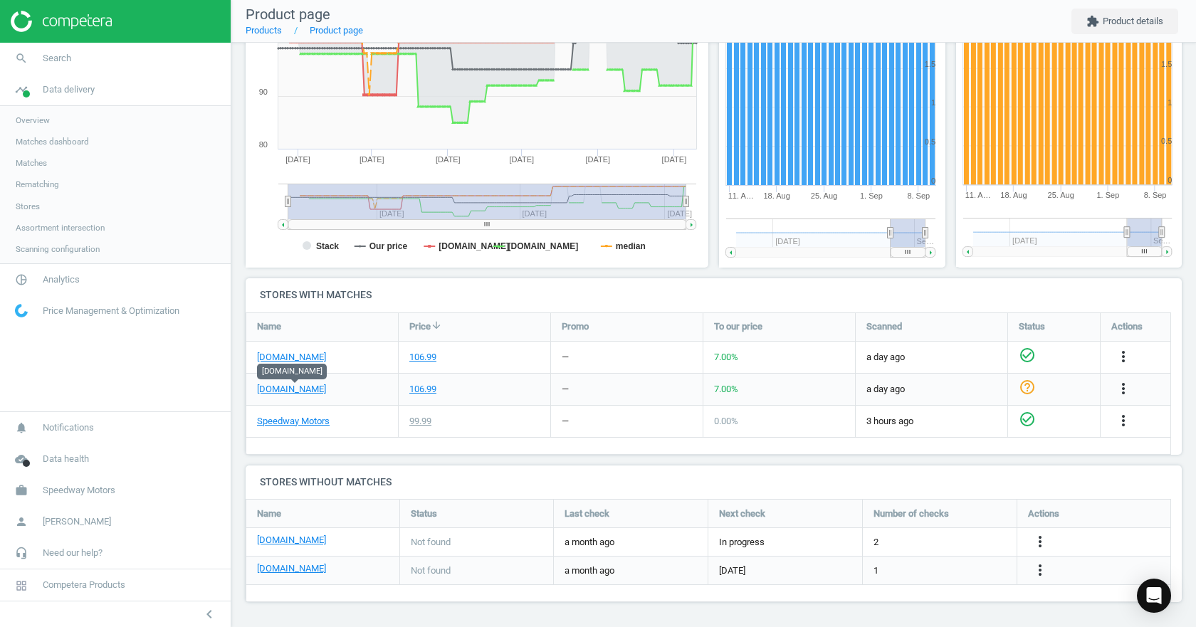
click at [1019, 354] on icon "check_circle_outline" at bounding box center [1026, 355] width 17 height 17
click at [1028, 391] on icon "check_circle_outline" at bounding box center [1026, 387] width 17 height 17
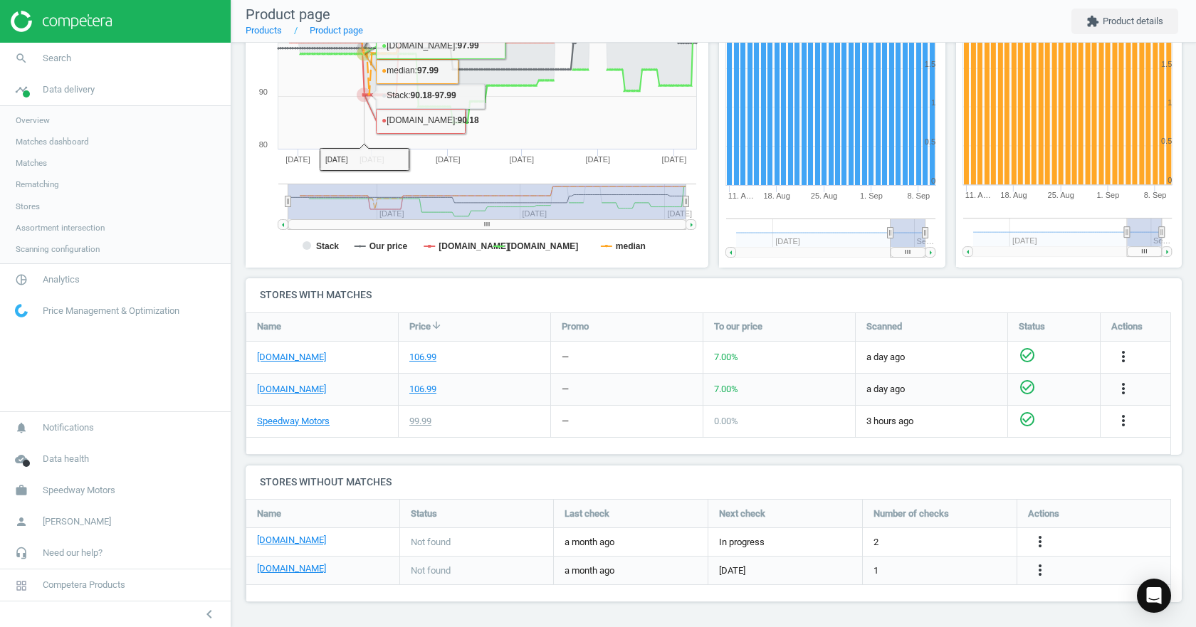
scroll to position [0, 0]
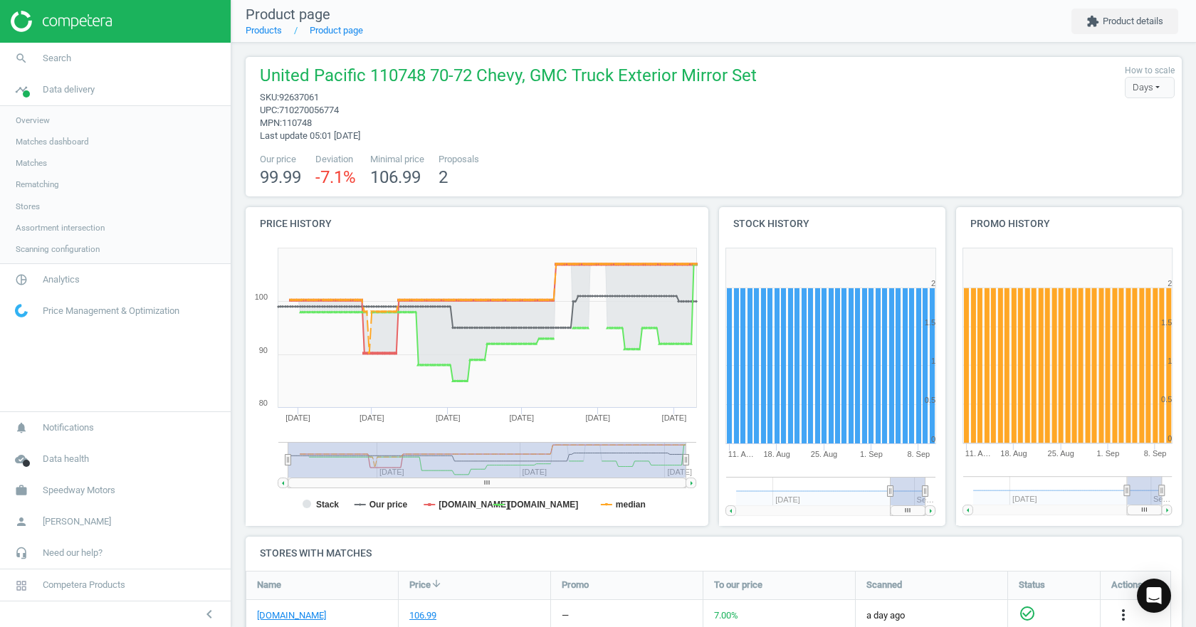
click at [309, 99] on span "92637061" at bounding box center [299, 97] width 40 height 11
copy span "92637061"
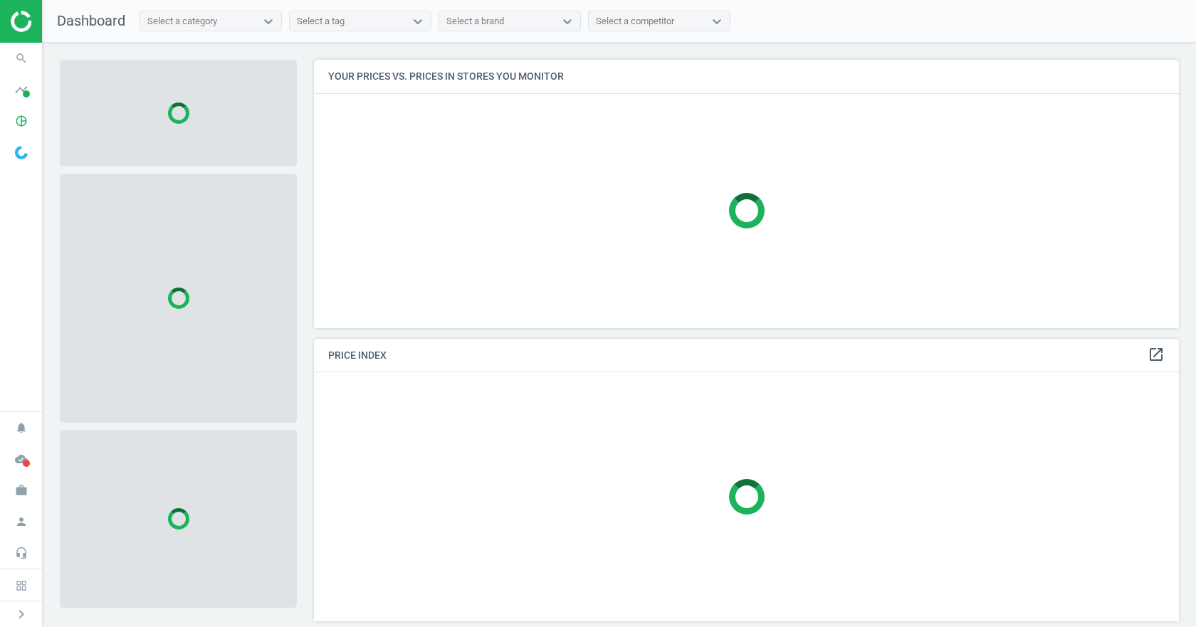
scroll to position [290, 876]
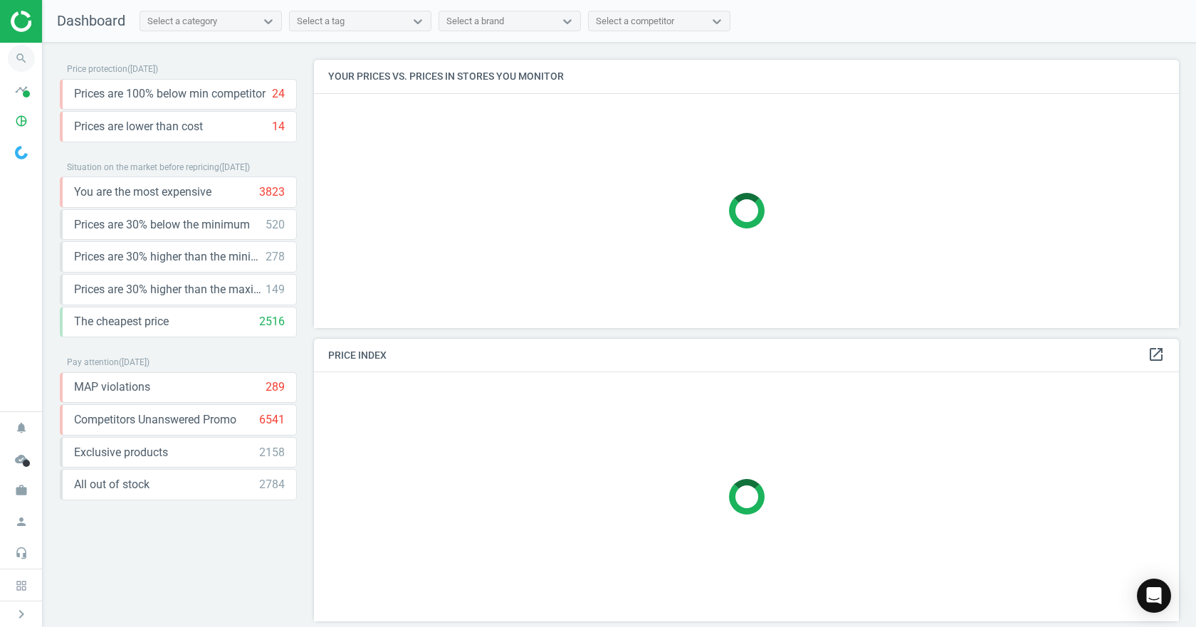
click at [28, 65] on icon "search" at bounding box center [21, 58] width 27 height 27
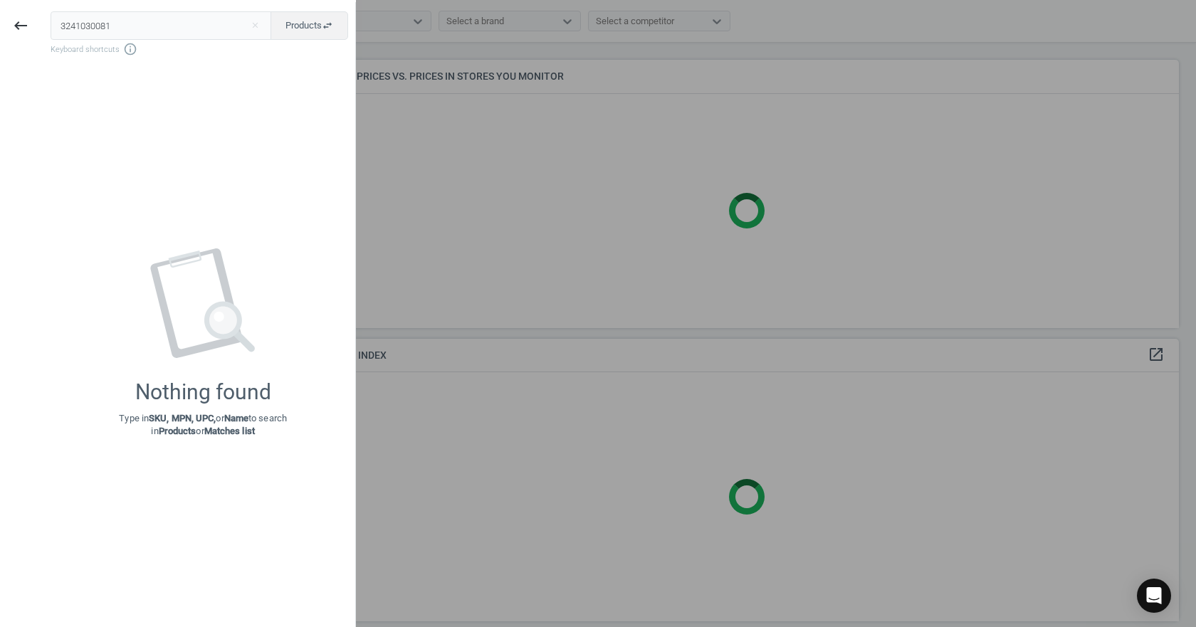
type input "3241030081"
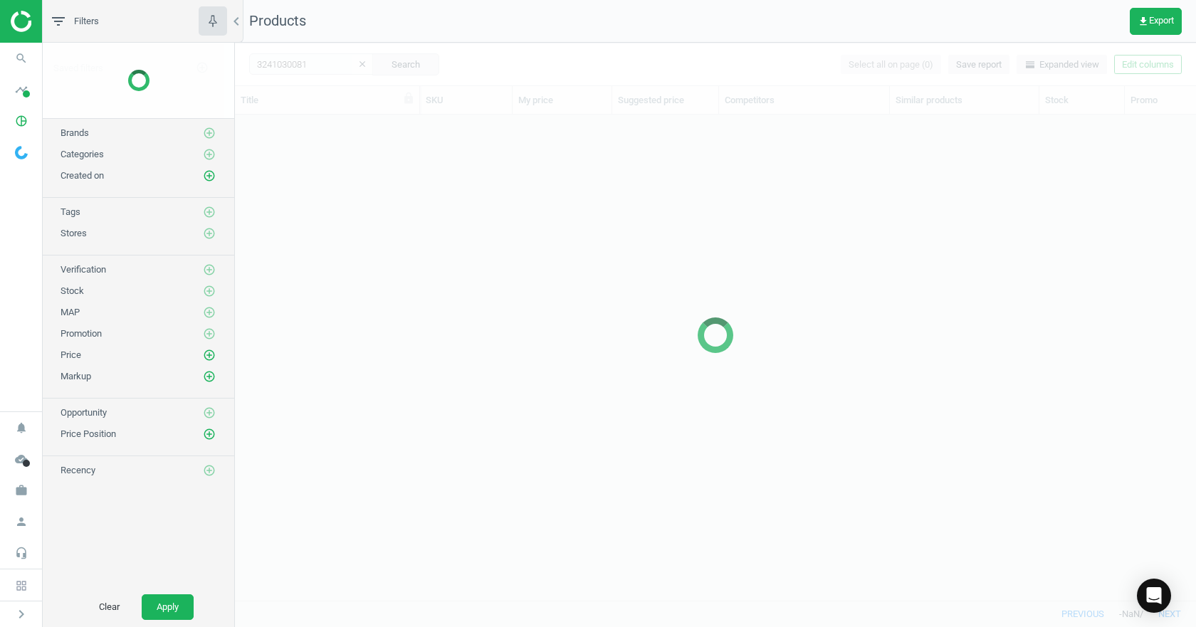
scroll to position [464, 950]
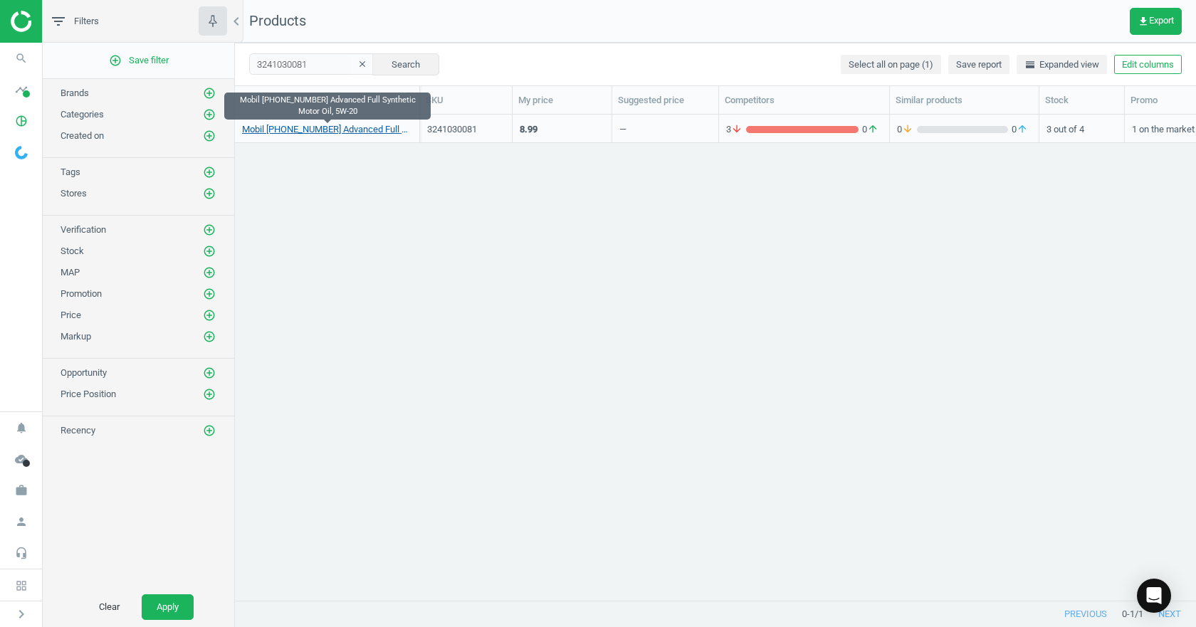
click at [332, 134] on link "Mobil [PHONE_NUMBER] Advanced Full Synthetic Motor Oil, 5W-20" at bounding box center [327, 129] width 170 height 13
